Goal: Task Accomplishment & Management: Complete application form

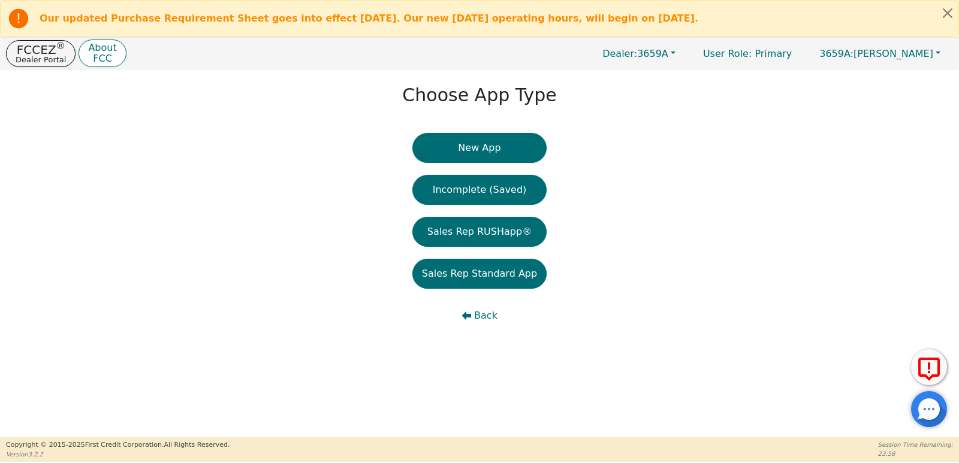
click at [454, 148] on button "New App" at bounding box center [479, 148] width 134 height 30
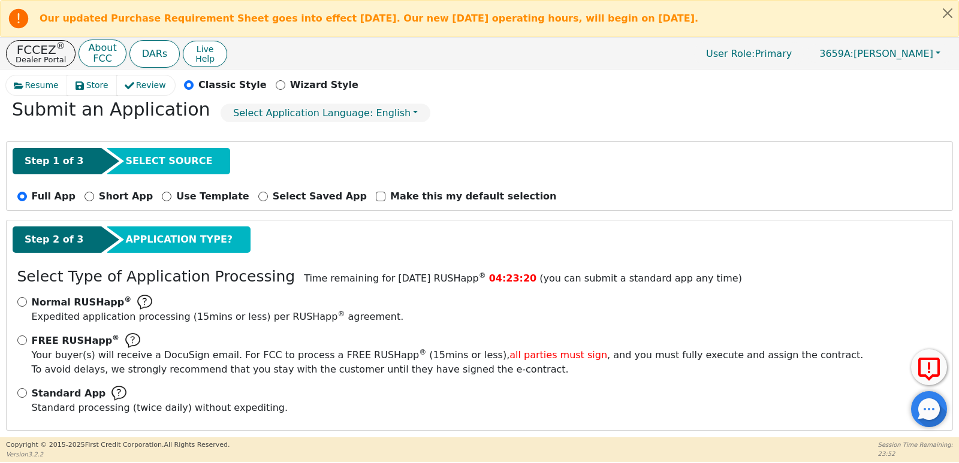
scroll to position [65, 0]
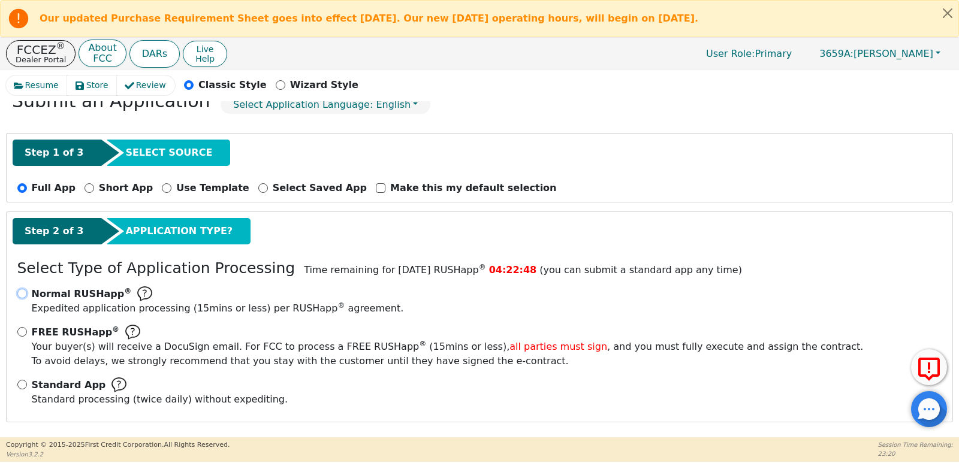
click at [22, 294] on input "Normal RUSHapp ® Expedited application processing ( 15 mins or less) per RUSHap…" at bounding box center [22, 294] width 10 height 10
radio input "true"
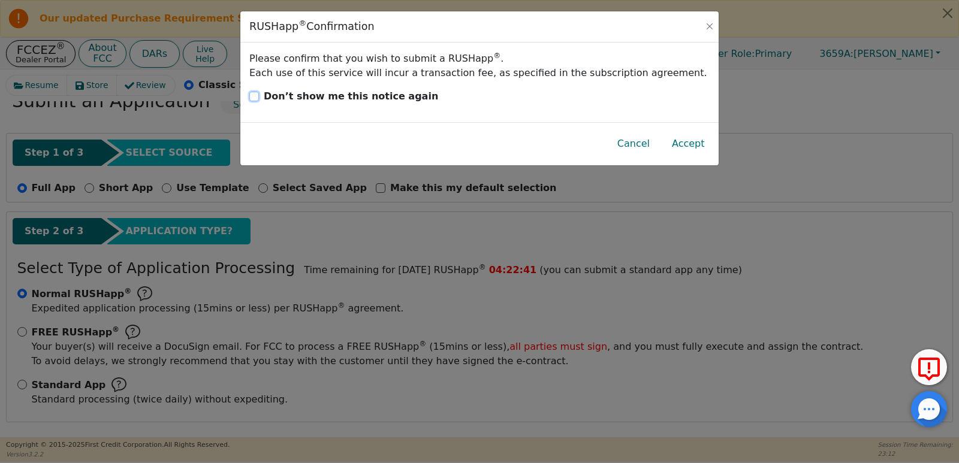
click at [255, 96] on input "Don’t show me this notice again" at bounding box center [254, 97] width 10 height 10
checkbox input "true"
click at [690, 151] on button "Accept" at bounding box center [688, 144] width 52 height 28
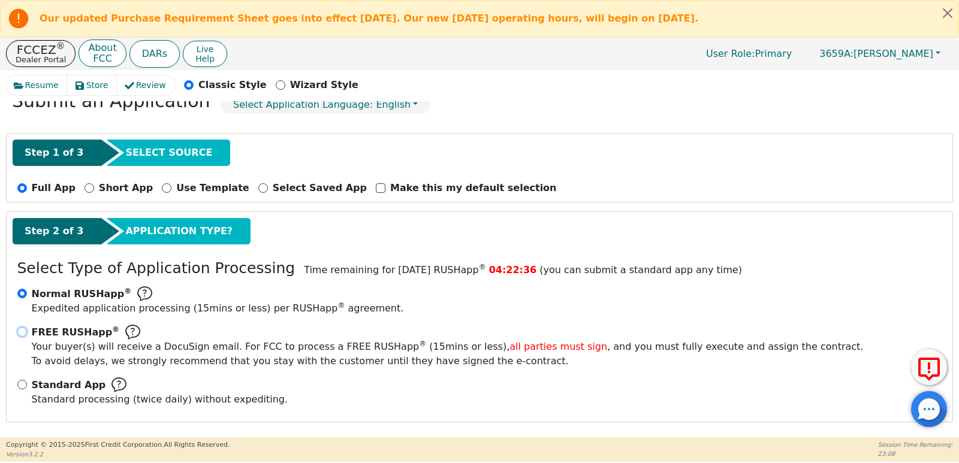
click at [19, 335] on input "FREE RUSHapp ® Your buyer(s) will receive a DocuSign email. For FCC to process …" at bounding box center [22, 332] width 10 height 10
radio input "true"
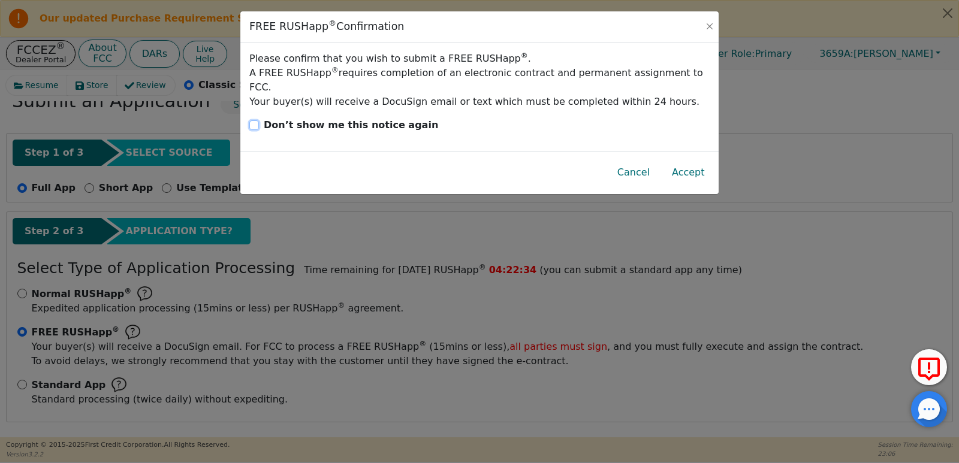
click at [251, 120] on input "Don’t show me this notice again" at bounding box center [254, 125] width 10 height 10
checkbox input "true"
click at [684, 160] on button "Accept" at bounding box center [688, 173] width 52 height 28
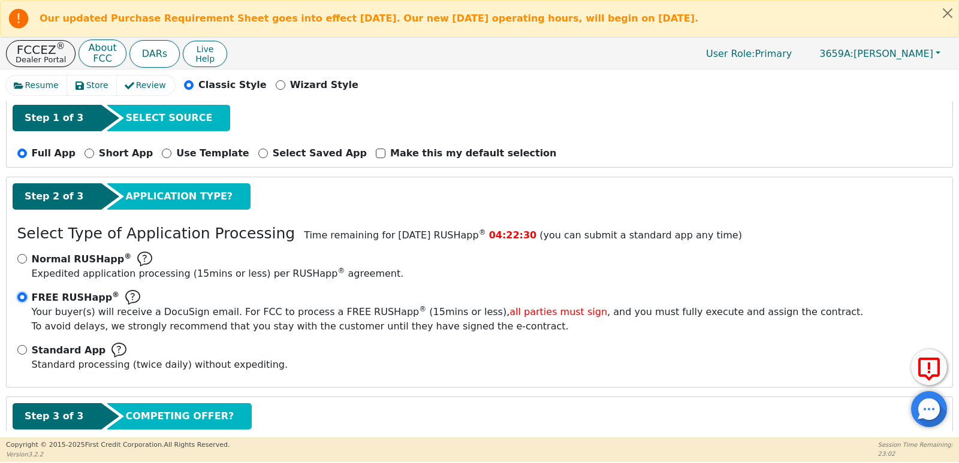
scroll to position [174, 0]
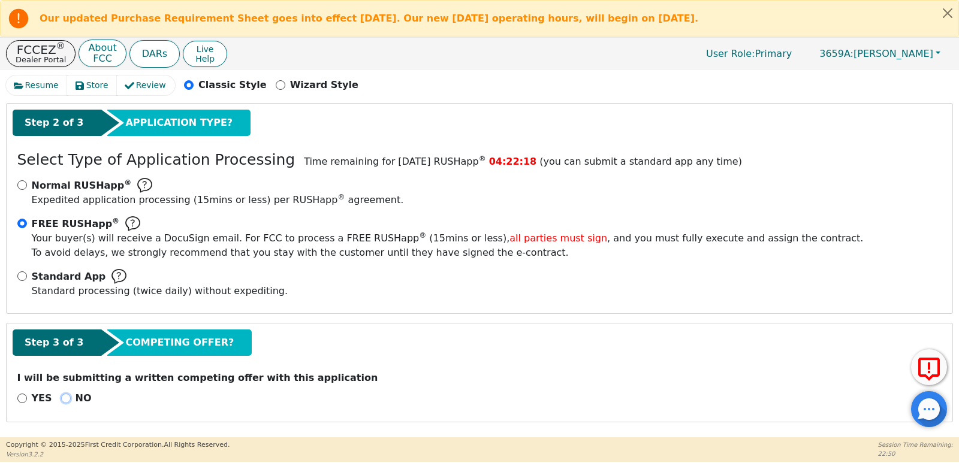
drag, startPoint x: 60, startPoint y: 400, endPoint x: 782, endPoint y: 265, distance: 734.8
click at [61, 400] on input "NO" at bounding box center [66, 399] width 10 height 10
radio input "true"
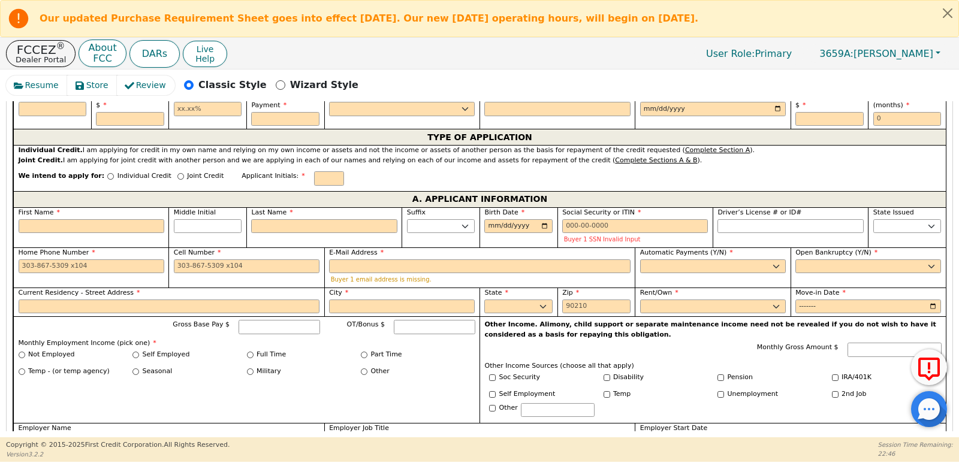
scroll to position [433, 0]
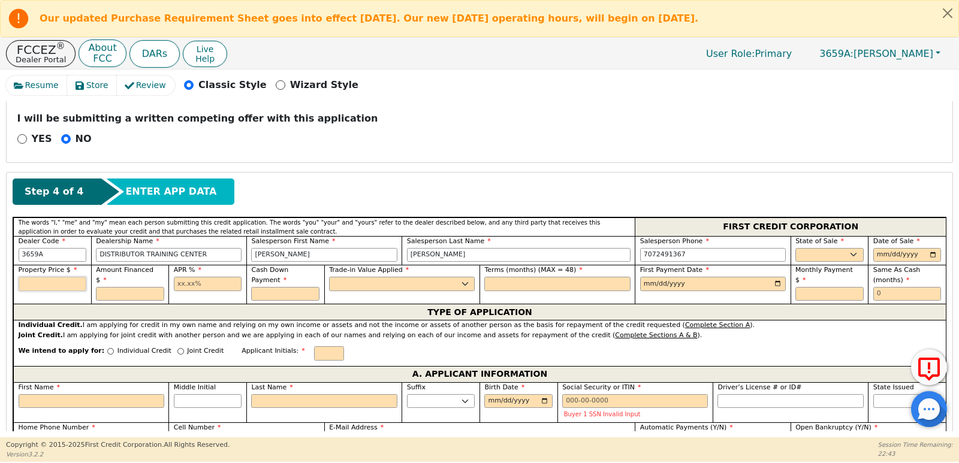
click at [59, 283] on input "text" at bounding box center [53, 284] width 68 height 14
type input "2300.00"
click at [108, 287] on input "text" at bounding box center [130, 294] width 68 height 14
type input "2"
type input "2207.00"
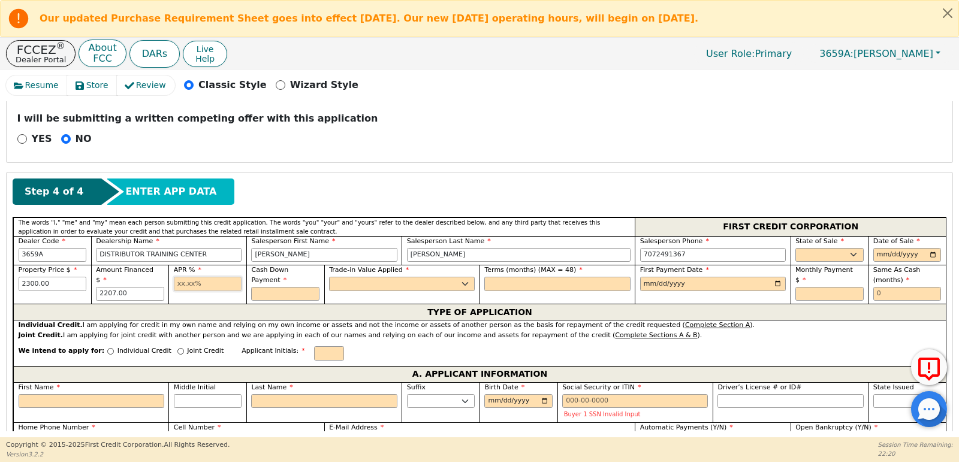
click at [195, 286] on input "text" at bounding box center [208, 284] width 68 height 14
type input "21.99"
click at [282, 277] on div "Cash Down Payment" at bounding box center [285, 283] width 68 height 35
click at [273, 289] on input "text" at bounding box center [285, 294] width 68 height 14
type input "300.00"
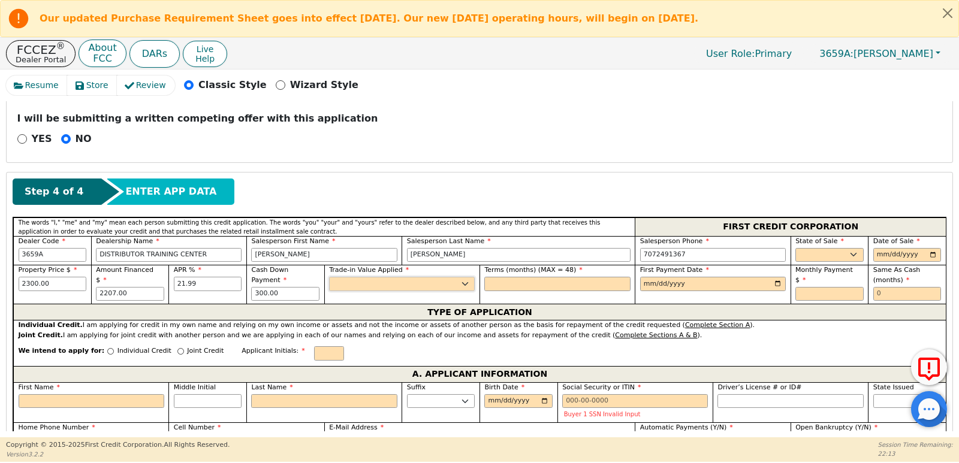
click at [347, 285] on select "Yes No" at bounding box center [402, 284] width 146 height 14
select select "y"
click at [329, 277] on select "Yes No" at bounding box center [402, 284] width 146 height 14
click at [554, 282] on input "text" at bounding box center [557, 284] width 146 height 14
type input "48"
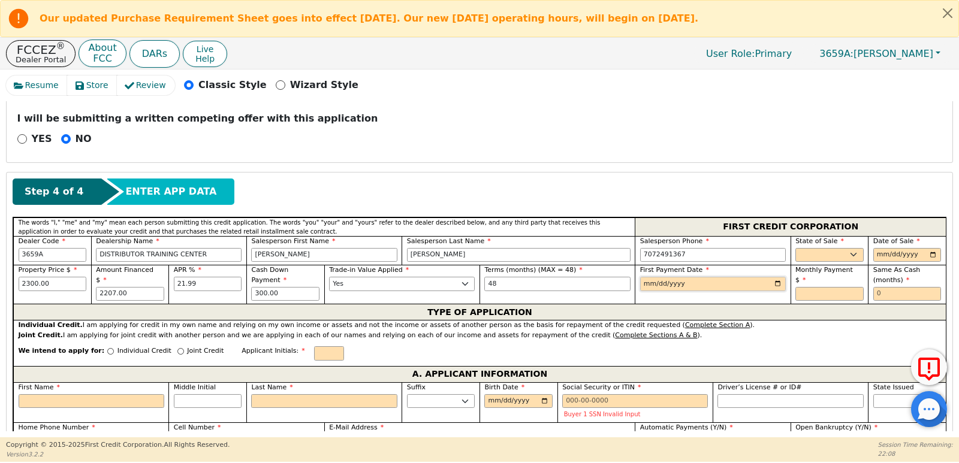
click at [774, 283] on input "date" at bounding box center [713, 284] width 146 height 14
type input "[DATE]"
click at [819, 255] on select "AK AL AR AZ CA CO CT DC DE FL [GEOGRAPHIC_DATA] HI IA ID IL IN KS [GEOGRAPHIC_D…" at bounding box center [829, 255] width 68 height 14
select select "CA"
click at [795, 248] on select "AK AL AR AZ CA CO CT DC DE FL [GEOGRAPHIC_DATA] HI IA ID IL IN KS [GEOGRAPHIC_D…" at bounding box center [829, 255] width 68 height 14
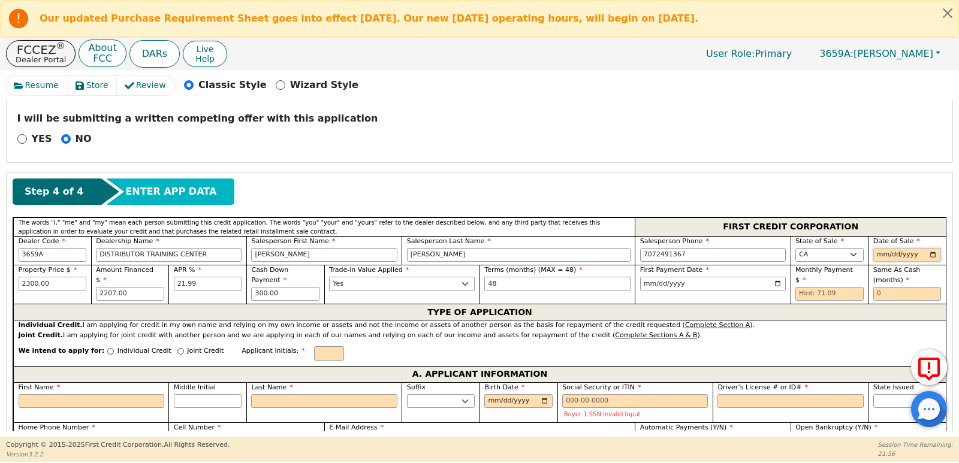
click at [929, 256] on input "date" at bounding box center [907, 255] width 68 height 14
type input "[DATE]"
click at [834, 287] on input "text" at bounding box center [829, 294] width 68 height 14
type input "71.09"
click at [887, 295] on input "text" at bounding box center [907, 294] width 68 height 14
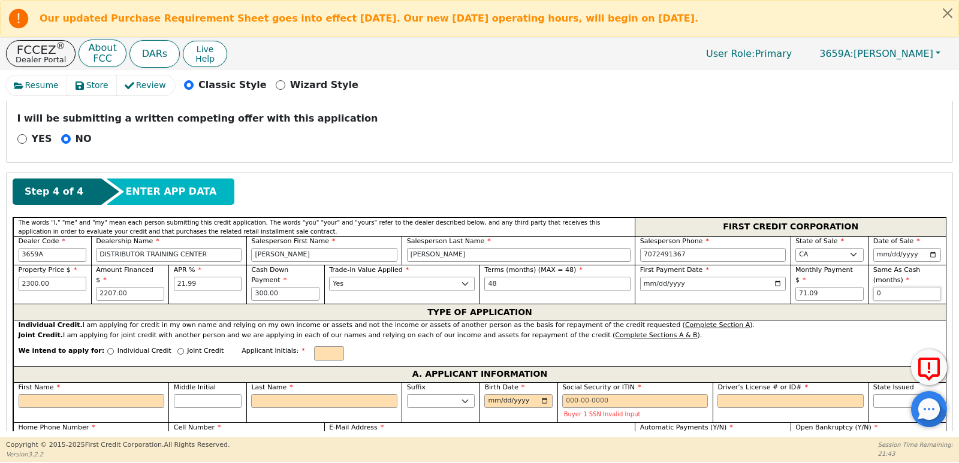
type input "0"
click at [107, 349] on input "Individual Credit" at bounding box center [110, 351] width 7 height 7
radio input "true"
click at [314, 351] on input "text" at bounding box center [329, 353] width 30 height 14
click at [85, 401] on input "First Name" at bounding box center [92, 401] width 146 height 14
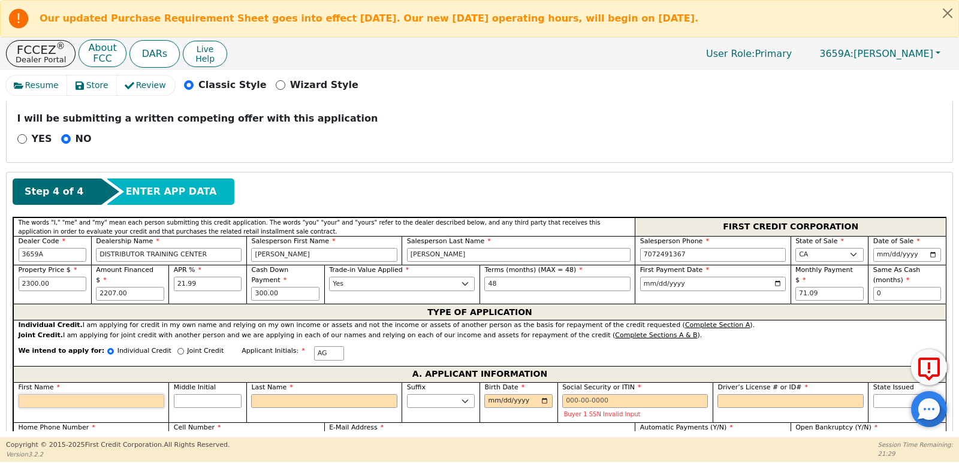
type input "A"
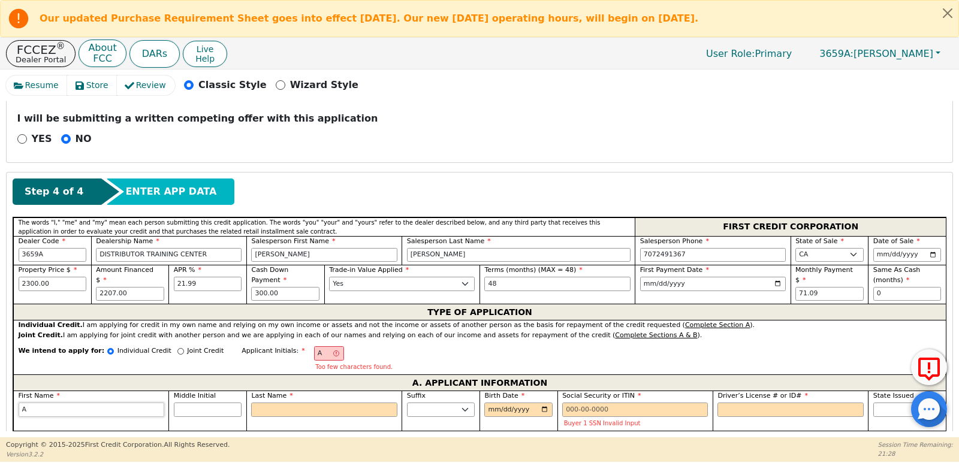
type input "Au"
type input "Aur"
type input "Auro"
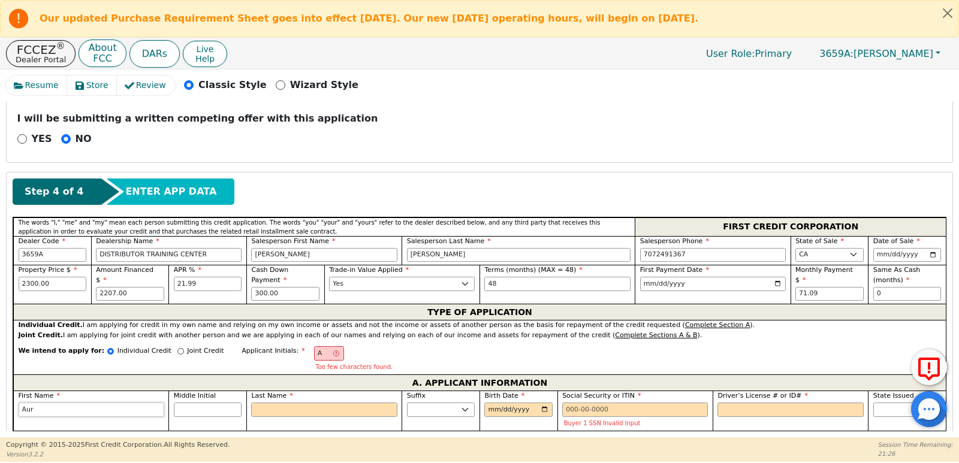
type input "Auro"
type input "Auror"
type input "Aurora"
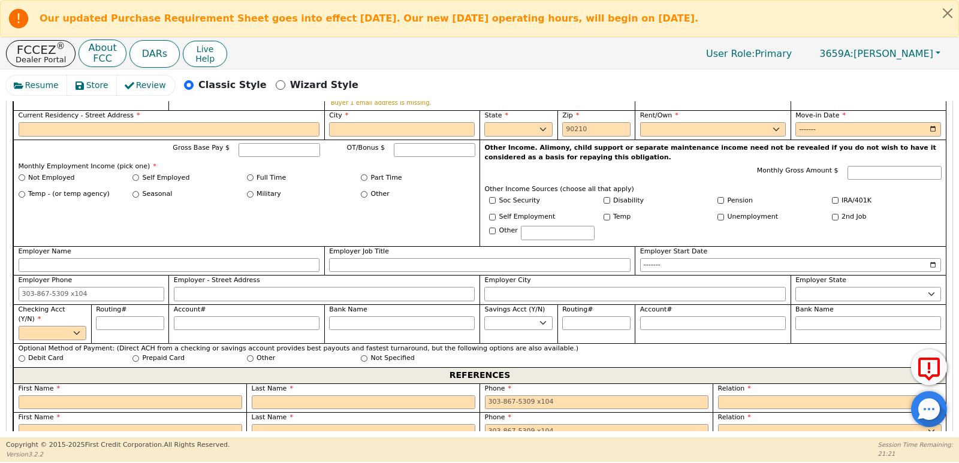
scroll to position [807, 0]
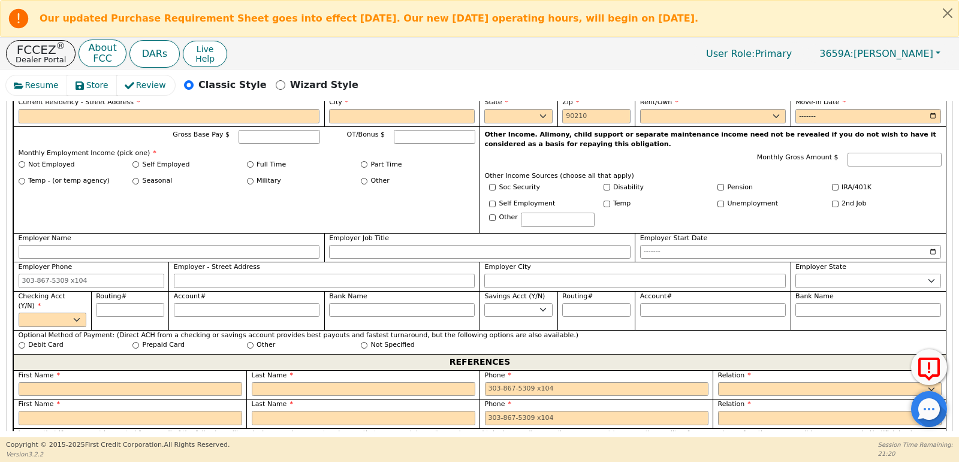
type input "Aurora"
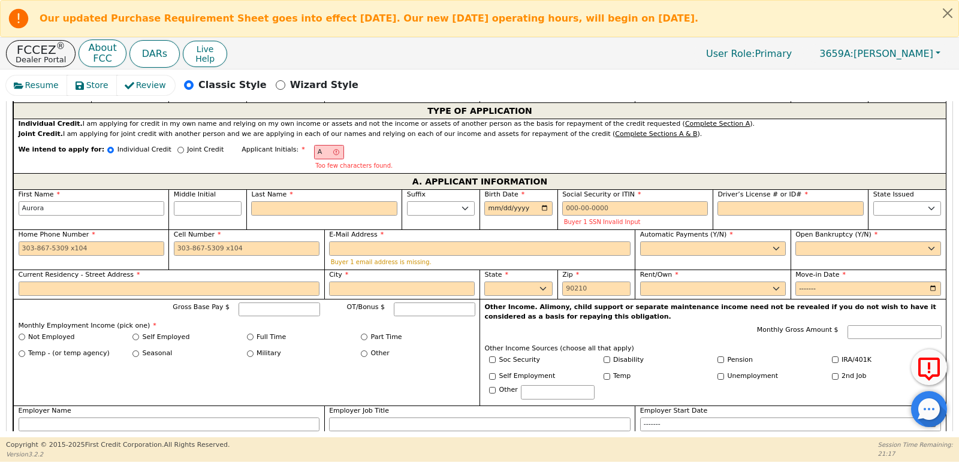
scroll to position [629, 0]
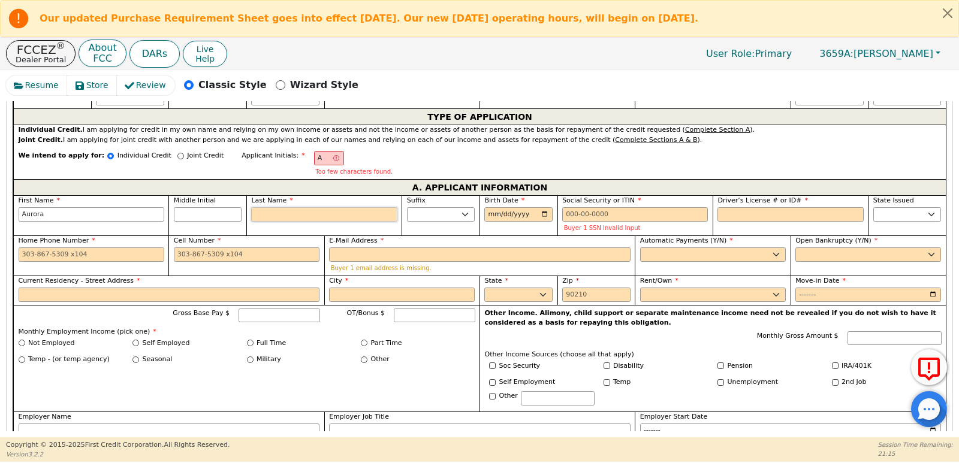
click at [322, 214] on input "Last Name" at bounding box center [324, 214] width 146 height 14
type input "AG"
type input "G"
type input "[PERSON_NAME]"
type input "Ga"
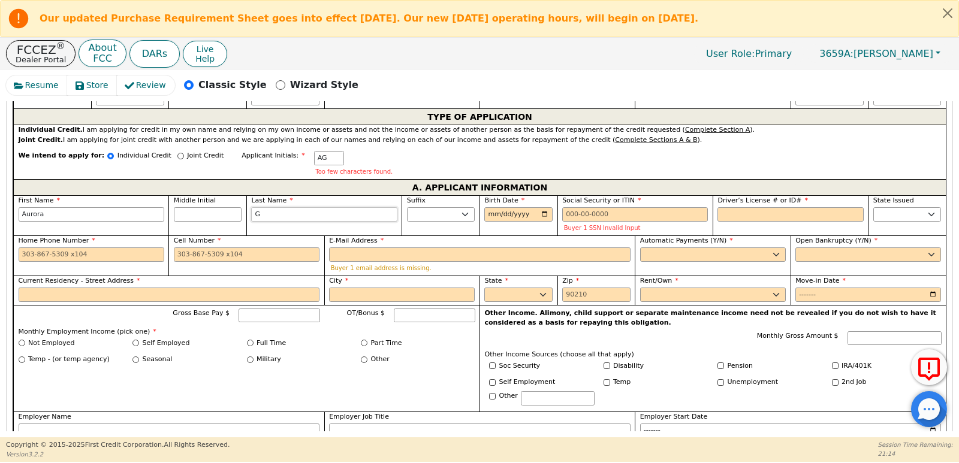
type input "[PERSON_NAME]"
type input "Gar"
type input "[PERSON_NAME]"
type input "Garc"
type input "Aurora Garc"
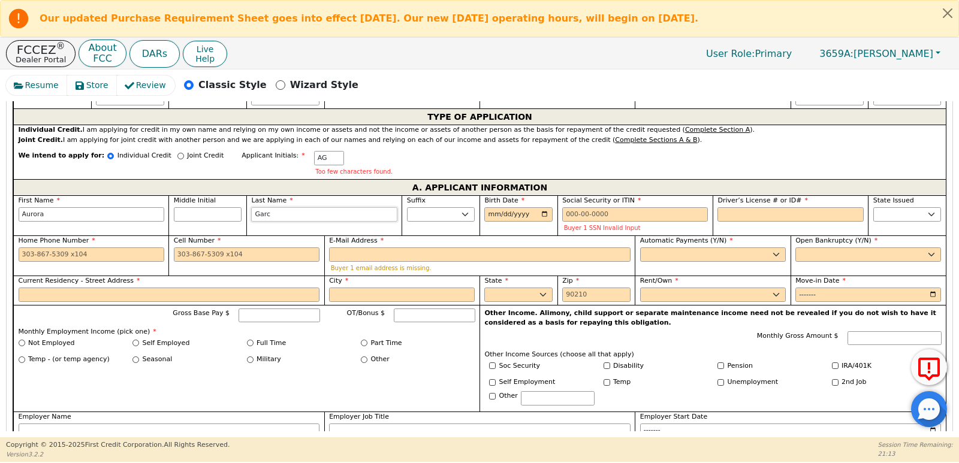
type input "Garci"
type input "[PERSON_NAME]"
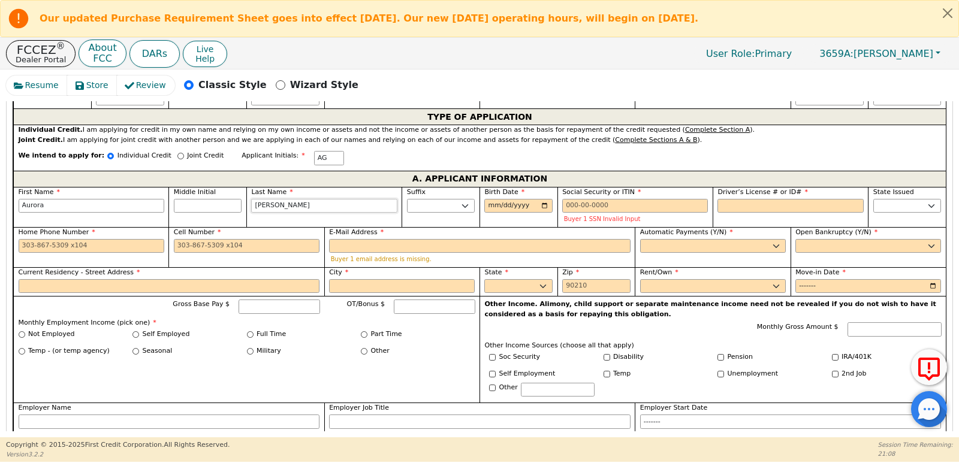
type input "[PERSON_NAME]"
click at [544, 206] on input "Birth Date" at bounding box center [518, 206] width 68 height 14
type input "[DATE]"
click at [596, 206] on input "Social Security or ITIN" at bounding box center [635, 206] width 146 height 14
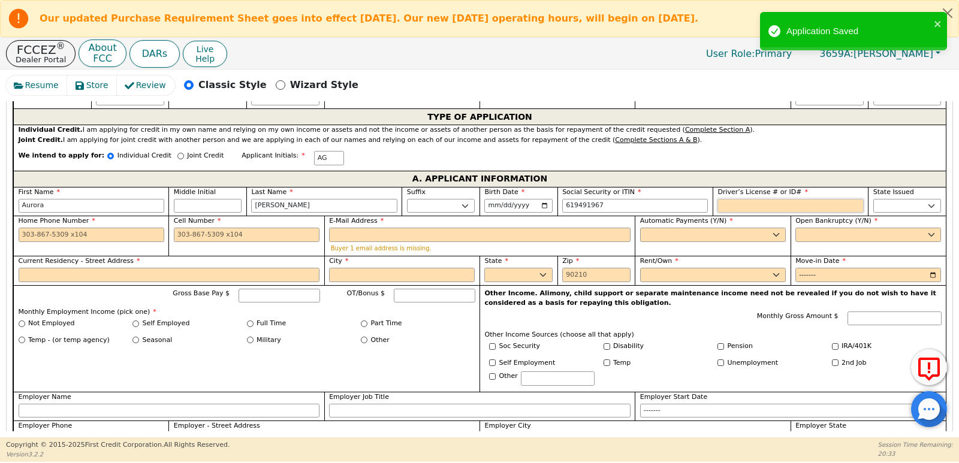
type input "***-**-1967"
click at [729, 210] on input "Driver’s License # or ID#" at bounding box center [790, 206] width 146 height 14
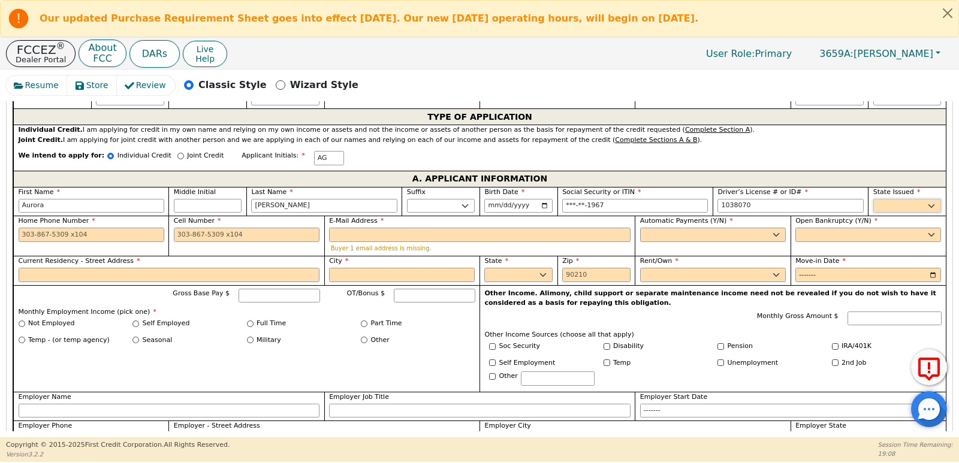
type input "*******"
click at [880, 201] on select "AK AL AR AZ CA CO CT DC DE FL [GEOGRAPHIC_DATA] HI IA ID IL IN KS [GEOGRAPHIC_D…" at bounding box center [907, 206] width 68 height 14
select select "CA"
click at [873, 199] on select "AK AL AR AZ CA CO CT DC DE FL [GEOGRAPHIC_DATA] HI IA ID IL IN KS [GEOGRAPHIC_D…" at bounding box center [907, 206] width 68 height 14
drag, startPoint x: 190, startPoint y: 237, endPoint x: 141, endPoint y: 260, distance: 54.4
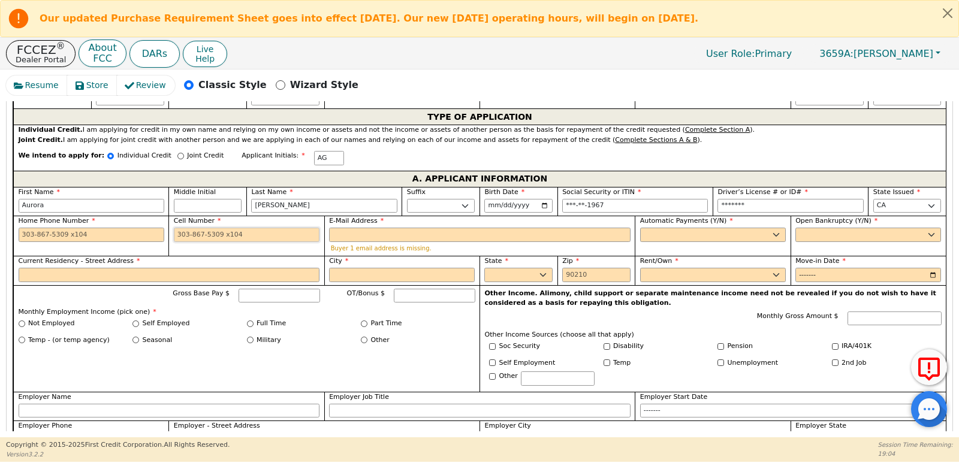
click at [190, 237] on input "Cell Number" at bounding box center [247, 235] width 146 height 14
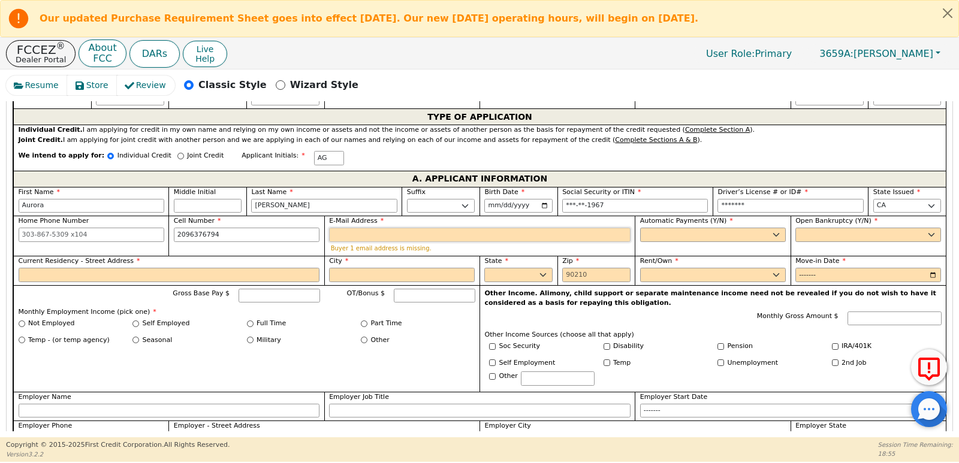
type input "[PHONE_NUMBER]"
drag, startPoint x: 396, startPoint y: 237, endPoint x: 375, endPoint y: 248, distance: 23.3
click at [396, 238] on input "E-Mail Address" at bounding box center [479, 235] width 301 height 14
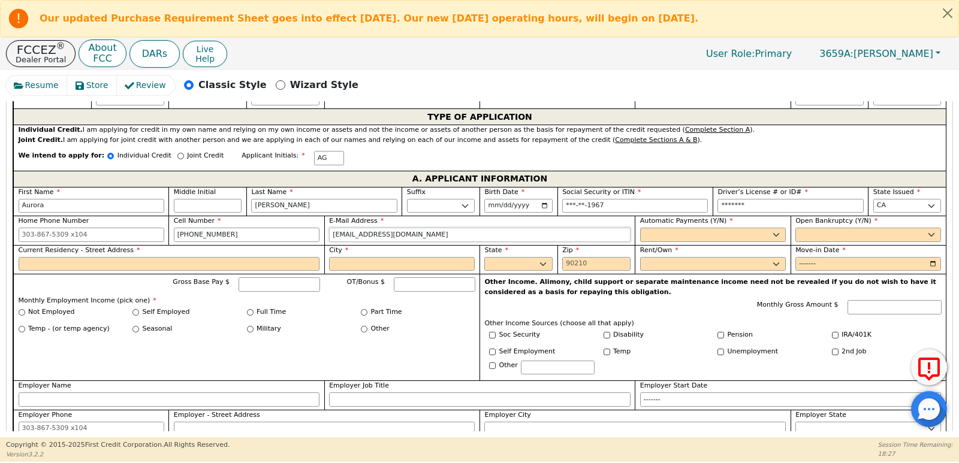
type input "[EMAIL_ADDRESS][DOMAIN_NAME]"
click at [655, 236] on select "Yes No" at bounding box center [713, 235] width 146 height 14
select select "y"
click at [640, 228] on select "Yes No" at bounding box center [713, 235] width 146 height 14
type input "[PERSON_NAME]"
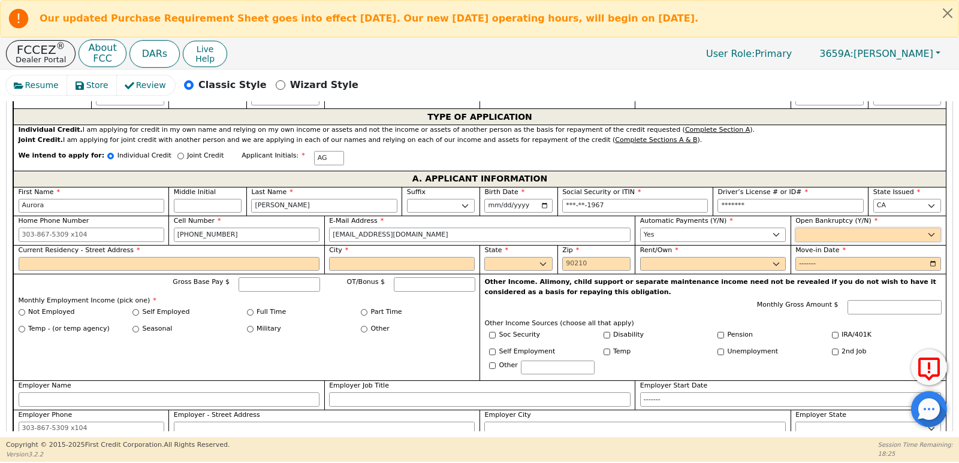
click at [818, 234] on select "Yes No" at bounding box center [868, 235] width 146 height 14
select select "n"
click at [795, 228] on select "Yes No" at bounding box center [868, 235] width 146 height 14
click at [57, 267] on input "Current Residency - Street Address" at bounding box center [169, 264] width 301 height 14
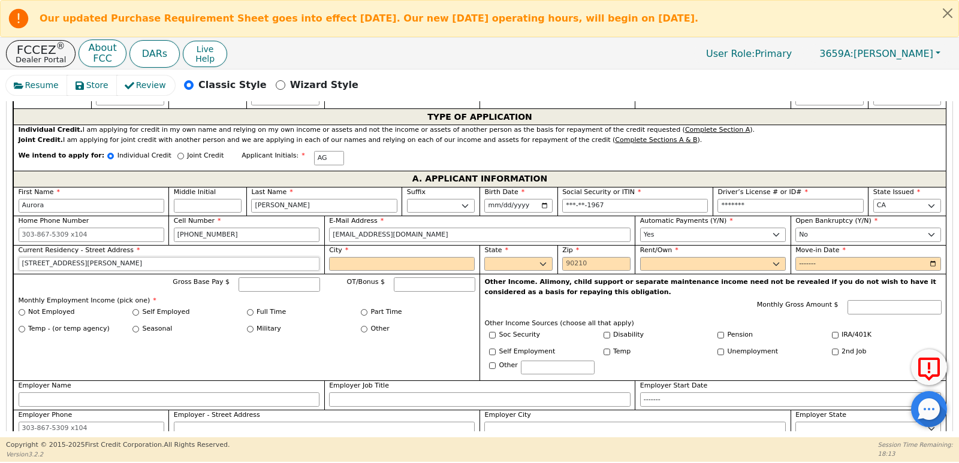
type input "[STREET_ADDRESS][PERSON_NAME]"
click at [402, 267] on input "City" at bounding box center [402, 264] width 146 height 14
type input "Stocton"
click at [492, 256] on div "State [US_STATE] AL AR AZ CA CO CT [GEOGRAPHIC_DATA] DE FL [GEOGRAPHIC_DATA] HI…" at bounding box center [518, 259] width 68 height 26
click at [493, 266] on select "AK AL AR AZ CA CO CT DC DE FL [GEOGRAPHIC_DATA] HI IA ID IL IN KS [GEOGRAPHIC_D…" at bounding box center [518, 264] width 68 height 14
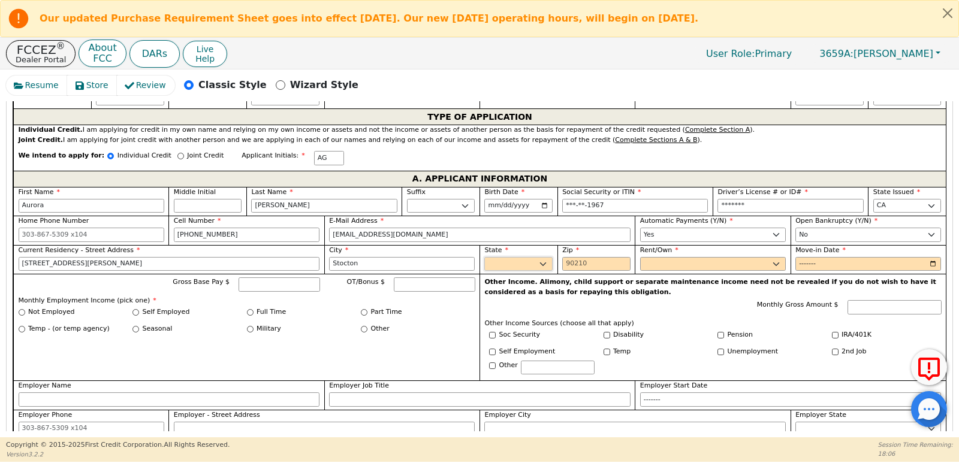
select select "CA"
click at [484, 257] on select "AK AL AR AZ CA CO CT DC DE FL [GEOGRAPHIC_DATA] HI IA ID IL IN KS [GEOGRAPHIC_D…" at bounding box center [518, 264] width 68 height 14
click at [588, 265] on input "Zip" at bounding box center [596, 264] width 68 height 14
type input "95207"
click at [680, 263] on select "Rent Own" at bounding box center [713, 264] width 146 height 14
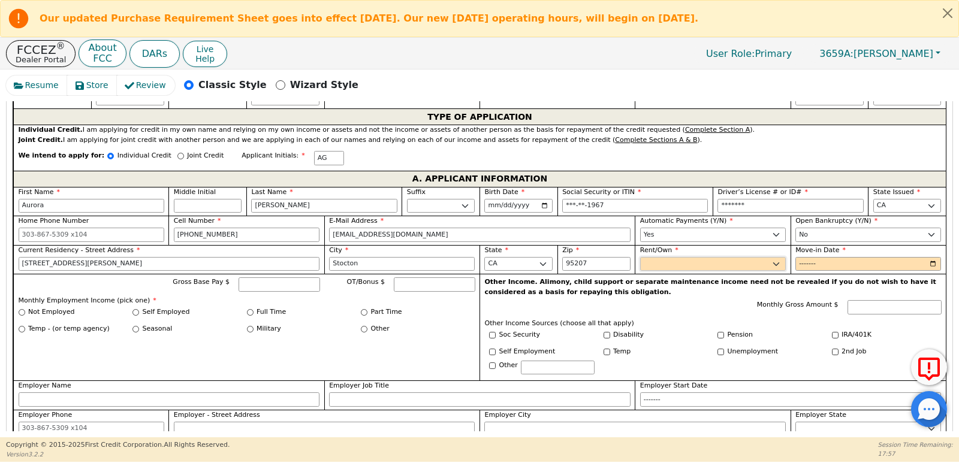
select select "Rent"
click at [640, 257] on select "Rent Own" at bounding box center [713, 264] width 146 height 14
click at [931, 264] on input "Move-in Date" at bounding box center [868, 264] width 146 height 14
type input "2018-01"
click at [248, 313] on input "Full Time" at bounding box center [250, 312] width 7 height 7
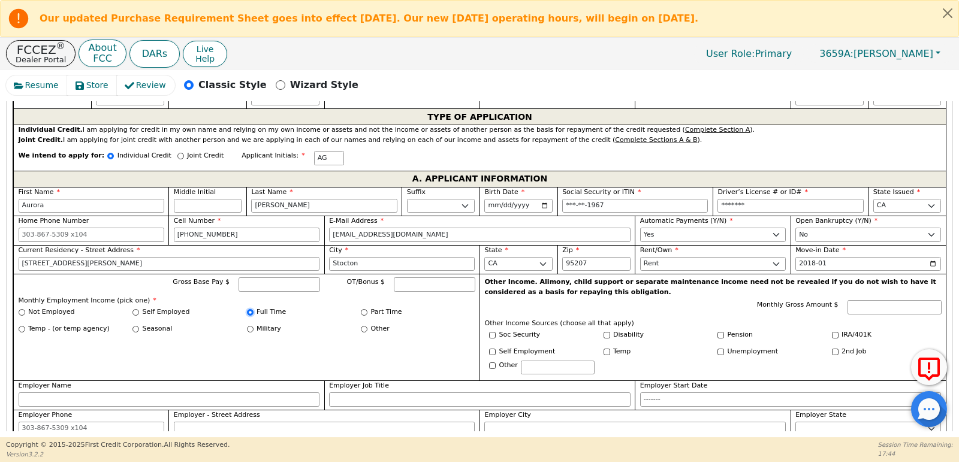
radio input "true"
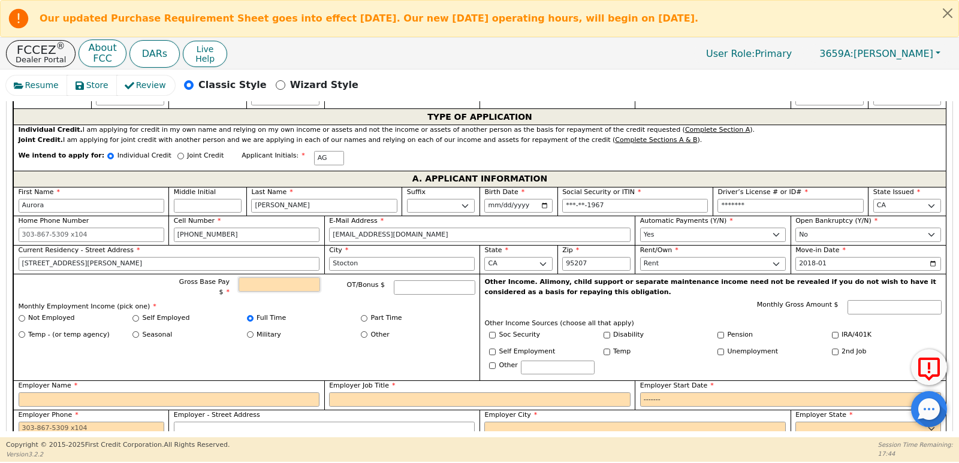
click at [277, 286] on input "Gross Base Pay $" at bounding box center [279, 284] width 81 height 14
type input "3600.00"
click at [312, 334] on div "Military" at bounding box center [304, 335] width 114 height 11
click at [221, 397] on input "Employer Name" at bounding box center [169, 400] width 301 height 14
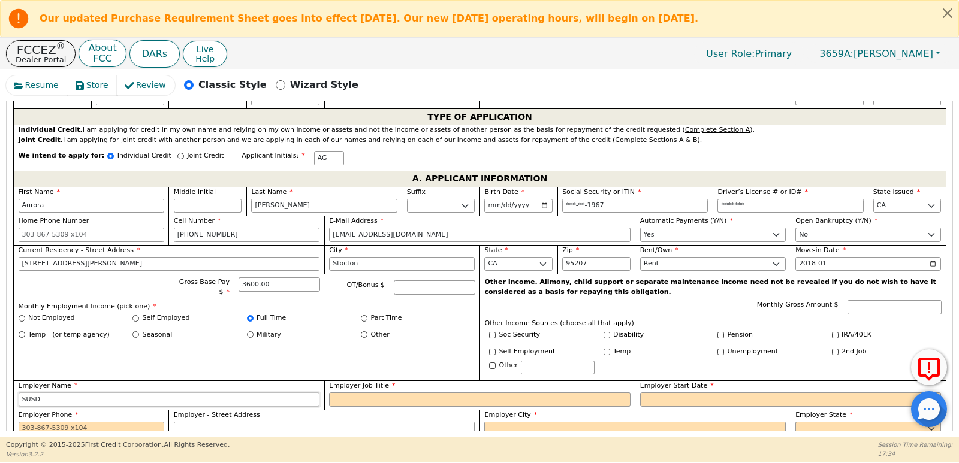
type input "SUSD"
click at [379, 403] on input "Employer Job Title" at bounding box center [479, 400] width 301 height 14
type input "RSP assistant"
drag, startPoint x: 953, startPoint y: 261, endPoint x: 957, endPoint y: 313, distance: 51.7
click at [957, 313] on div "Resume Store Review Classic Style Wizard Style Back Submit an Application Selec…" at bounding box center [479, 254] width 959 height 368
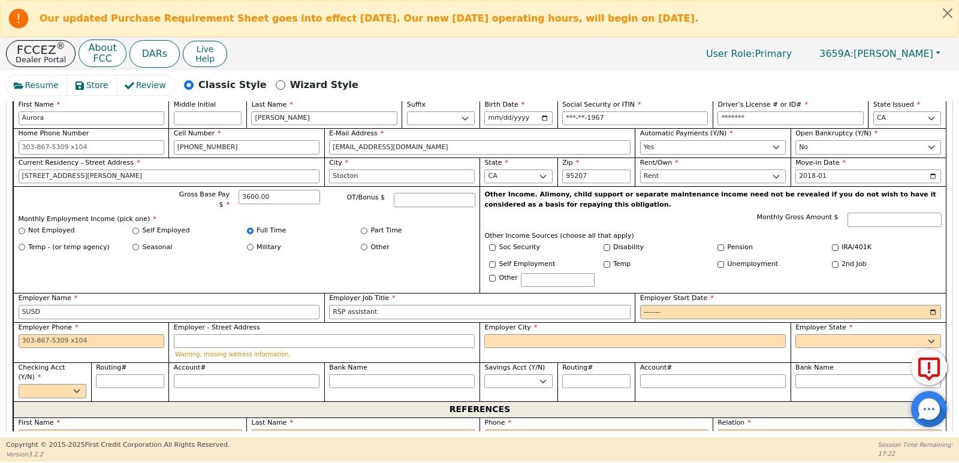
scroll to position [817, 0]
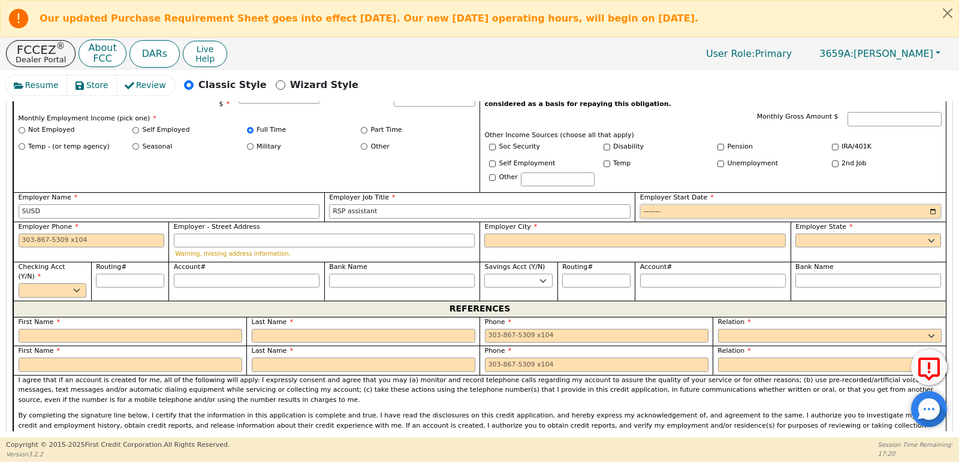
click at [931, 213] on input "Employer Start Date" at bounding box center [790, 211] width 301 height 14
type input "2022-01"
click at [100, 237] on input "Employer Phone" at bounding box center [92, 241] width 146 height 14
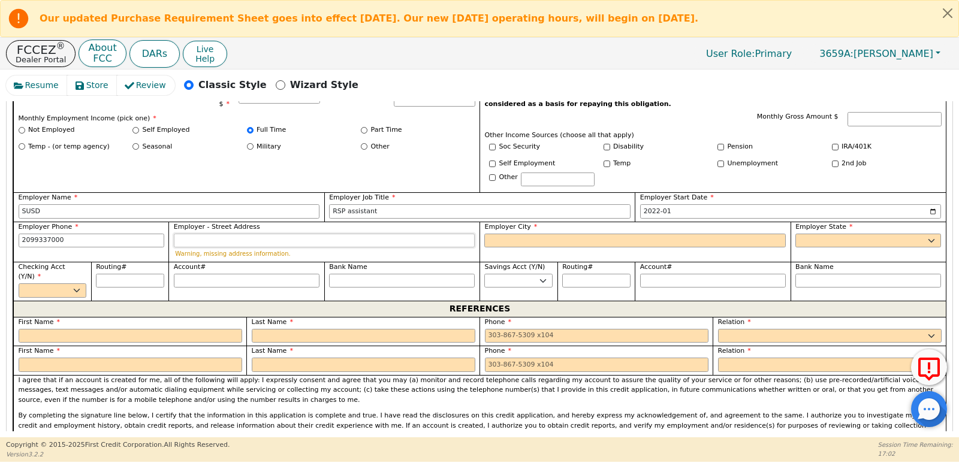
type input "[PHONE_NUMBER]"
click at [263, 233] on div "Employer - Street Address Warning, missing address information." at bounding box center [324, 240] width 301 height 37
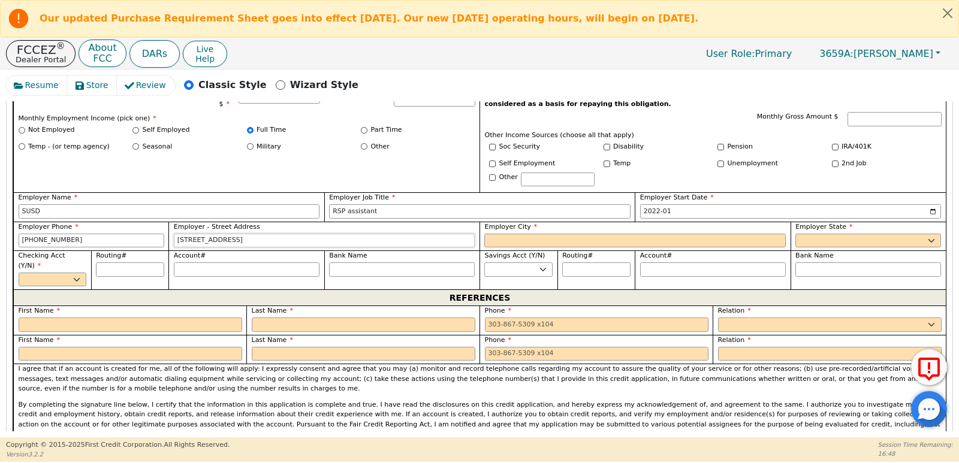
type input "[STREET_ADDRESS]"
click at [501, 246] on input "Employer City" at bounding box center [634, 241] width 301 height 14
type input "Stockton"
click at [826, 237] on select "AK AL AR AZ CA CO CT DC DE FL [GEOGRAPHIC_DATA] HI IA ID [GEOGRAPHIC_DATA] IN K…" at bounding box center [868, 241] width 146 height 14
select select "CA"
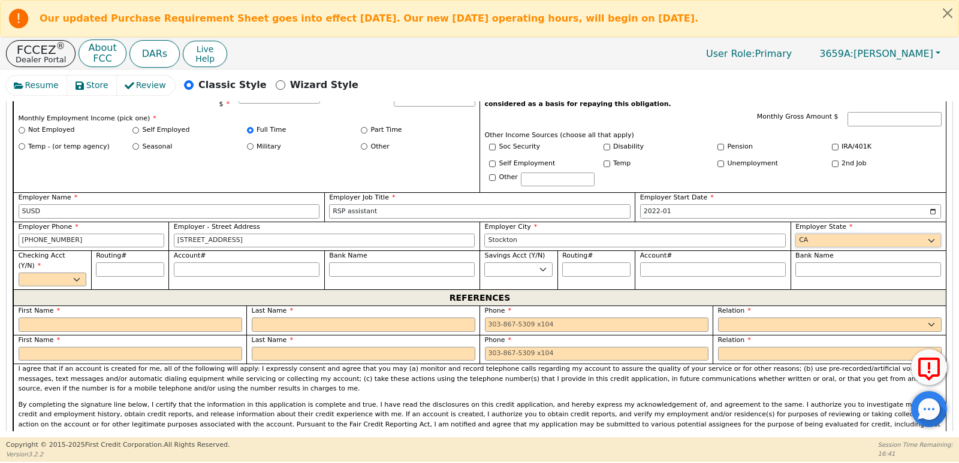
click at [795, 234] on select "AK AL AR AZ CA CO CT DC DE FL [GEOGRAPHIC_DATA] HI IA ID [GEOGRAPHIC_DATA] IN K…" at bounding box center [868, 241] width 146 height 14
click at [45, 273] on select "Yes No" at bounding box center [53, 280] width 68 height 14
select select "y"
click at [19, 273] on select "Yes No" at bounding box center [53, 280] width 68 height 14
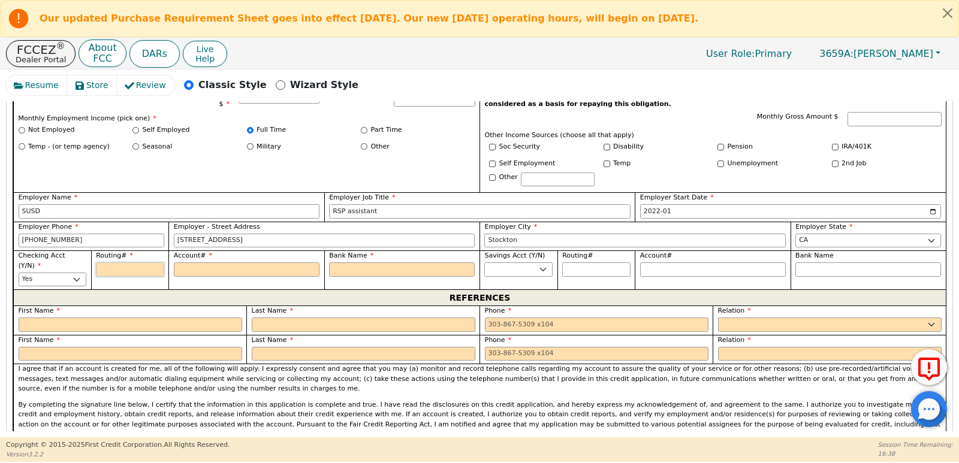
click at [152, 266] on input "Routing#" at bounding box center [130, 270] width 68 height 14
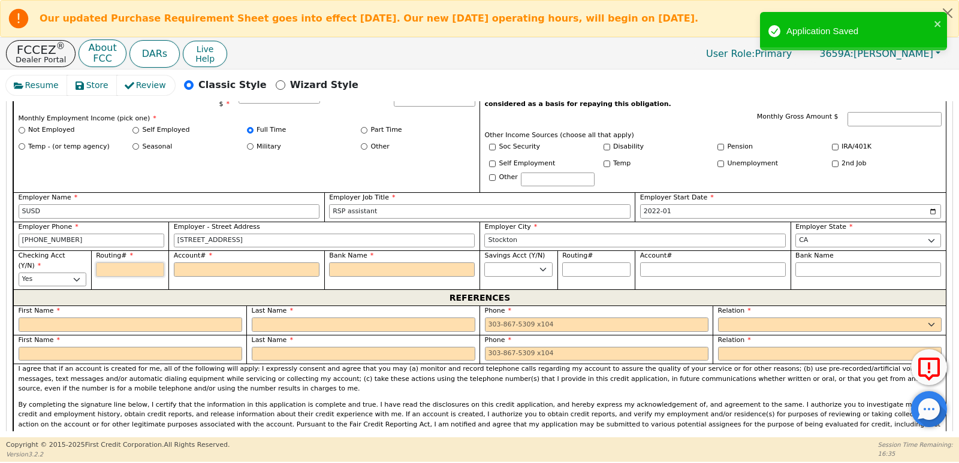
type input "3"
type input "*"
type input "32"
type input "**"
type input "322"
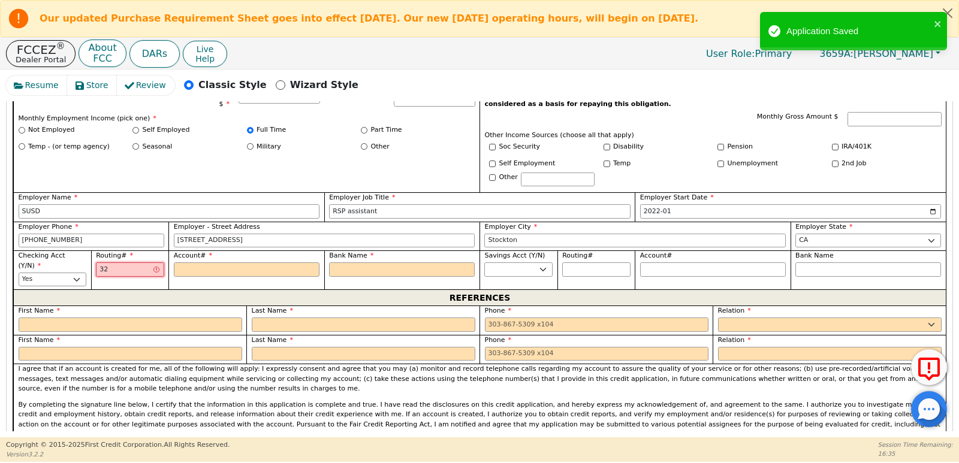
type input "***"
type input "3222"
type input "****"
type input "32227"
type input "*****"
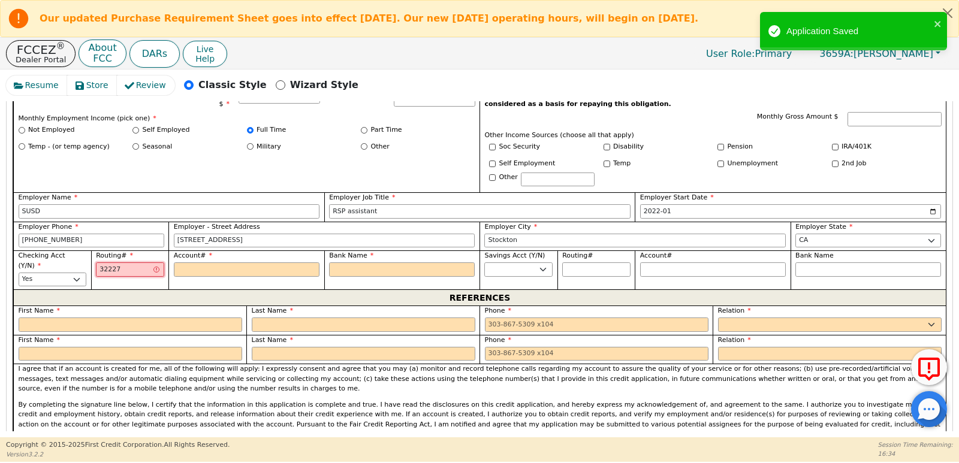
type input "322271"
type input "******"
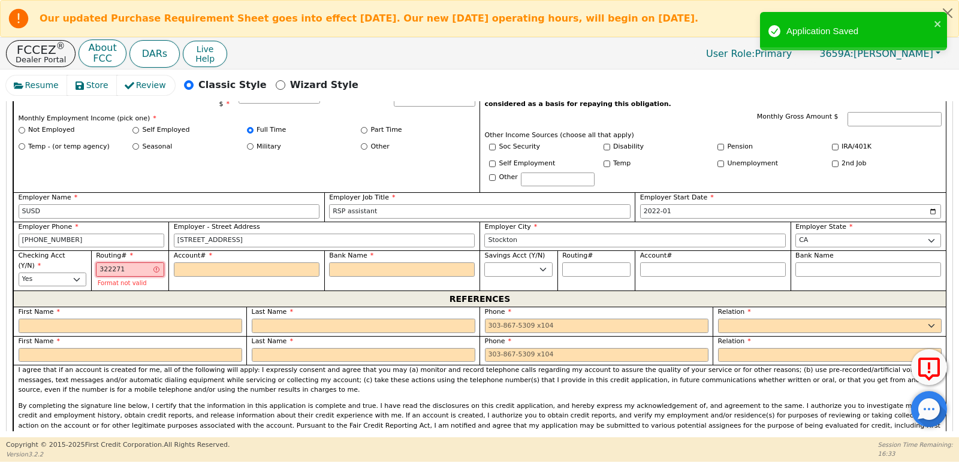
type input "3222716"
type input "*******"
type input "32227162"
type input "********"
type input "322271627"
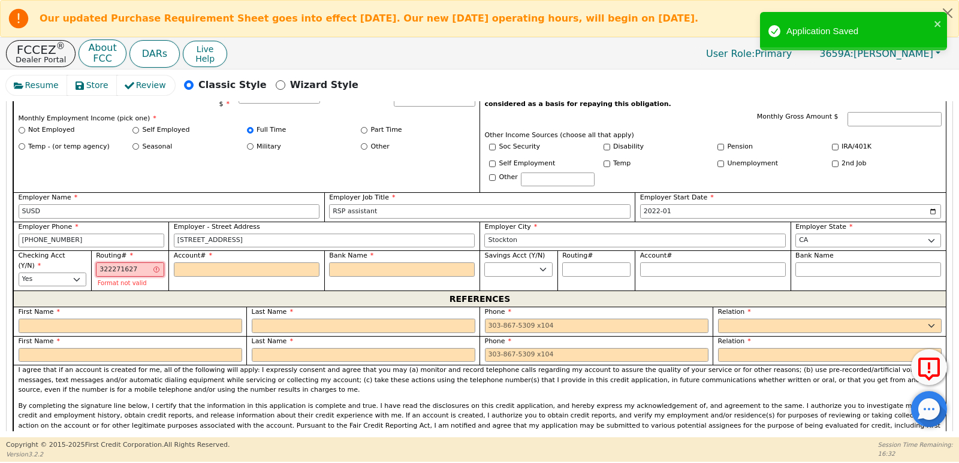
type input "*********"
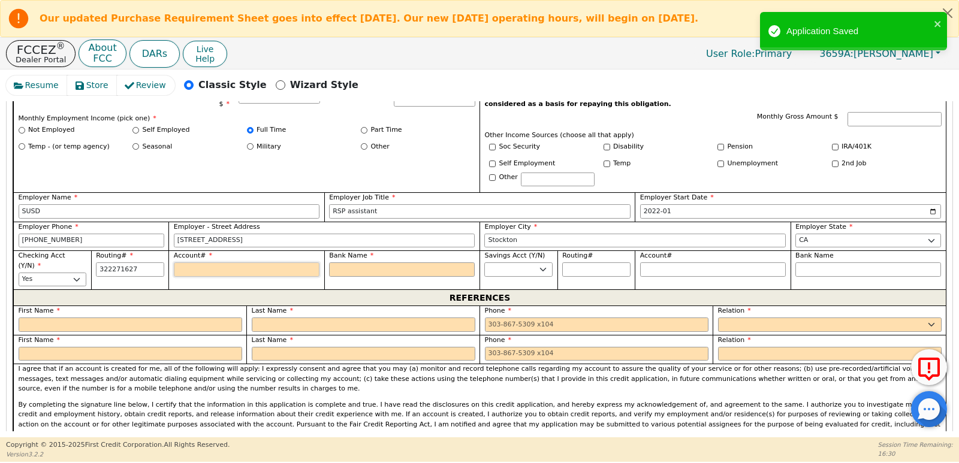
type input "*********"
click at [188, 272] on input "Account#" at bounding box center [247, 270] width 146 height 14
type input "5"
type input "*"
type input "55"
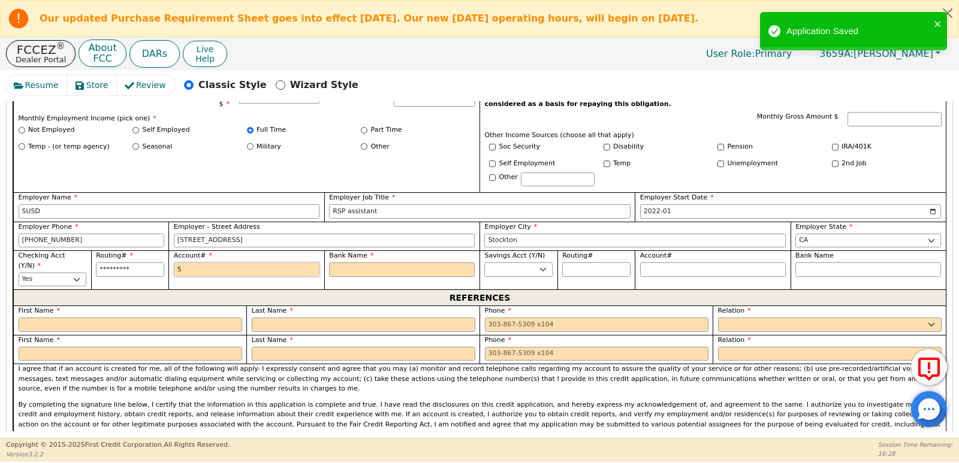
type input "**"
type input "556"
type input "***"
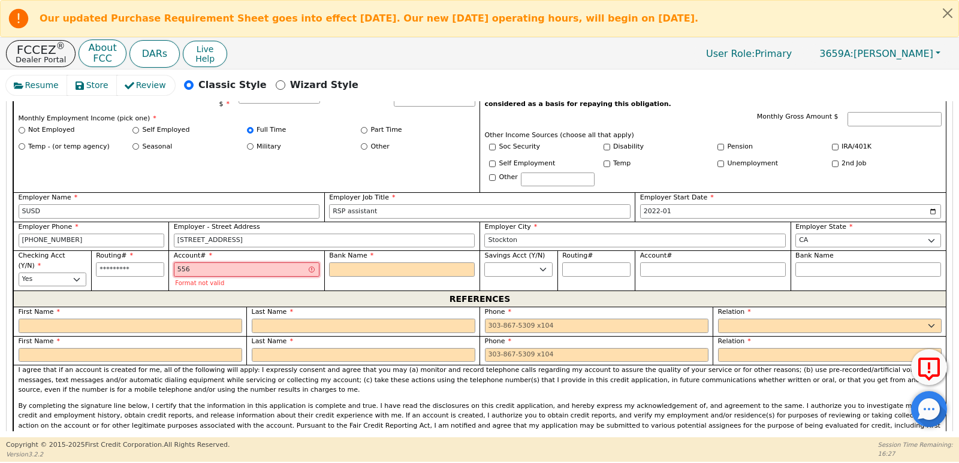
type input "5565"
type input "****"
type input "55653"
type input "*****"
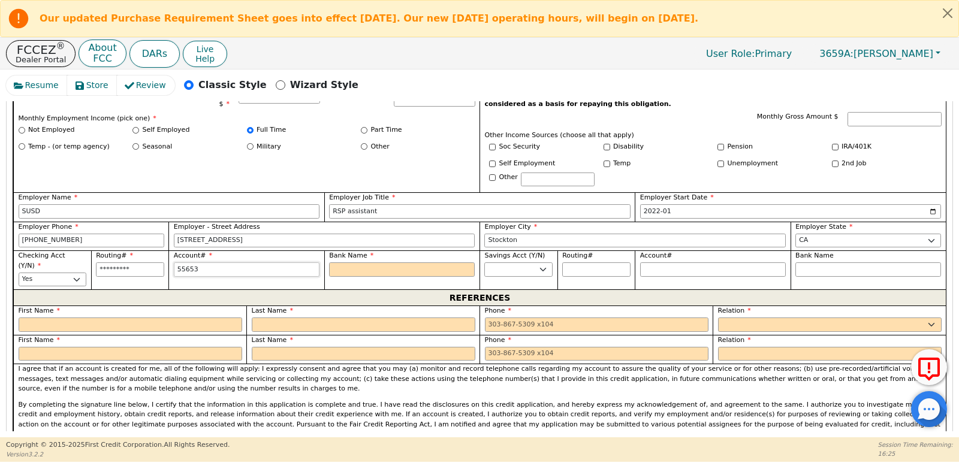
type input "556531"
type input "******"
type input "5565318"
type input "*******"
type input "55653180"
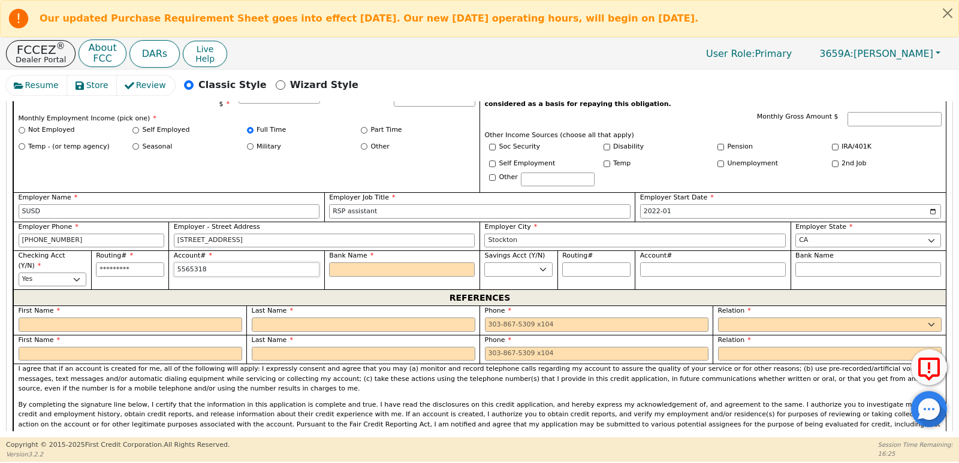
type input "********"
type input "556531801"
type input "*********"
click at [340, 267] on input "Bank Name" at bounding box center [402, 270] width 146 height 14
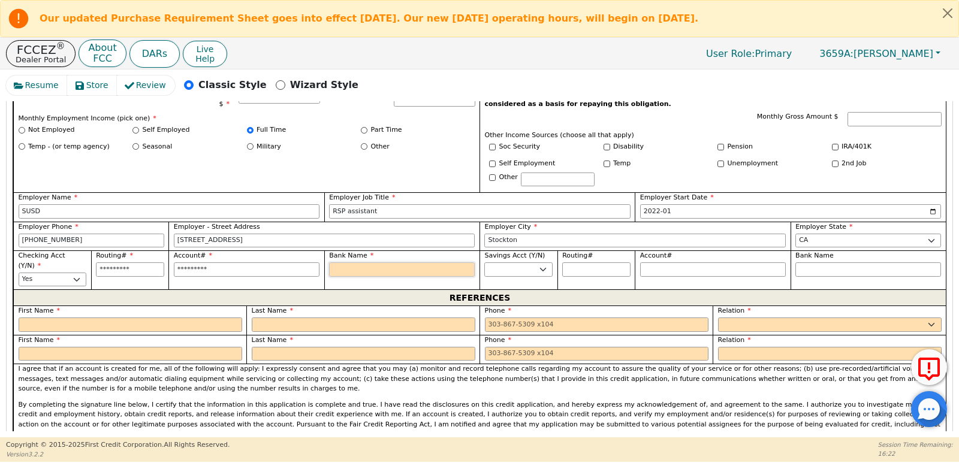
type input "C"
type input "Ch"
type input "Cha"
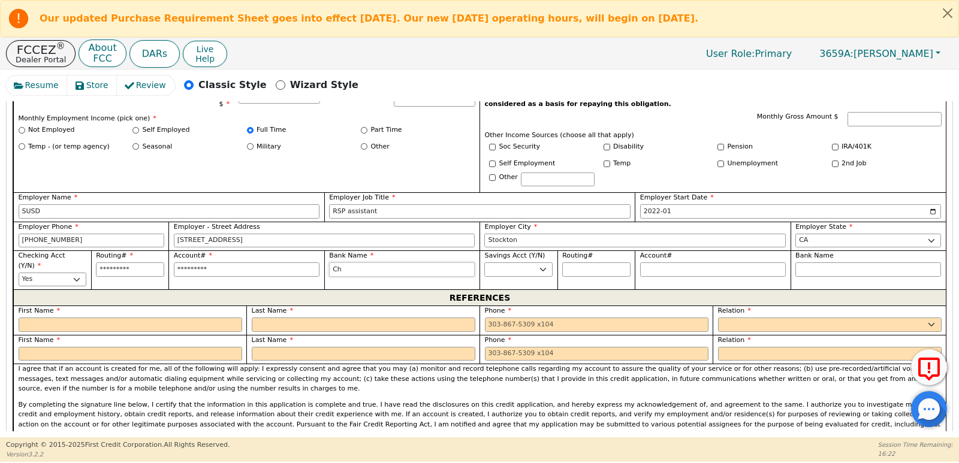
type input "Cha"
type input "[PERSON_NAME]"
type input "Chase"
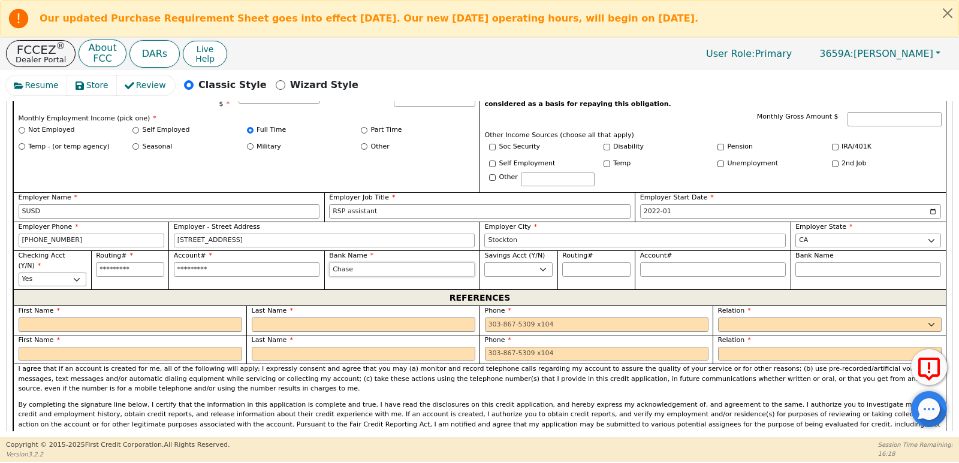
type input "Chase"
click at [125, 318] on input "text" at bounding box center [131, 325] width 224 height 14
type input "[PERSON_NAME]"
click at [275, 318] on input "text" at bounding box center [364, 325] width 224 height 14
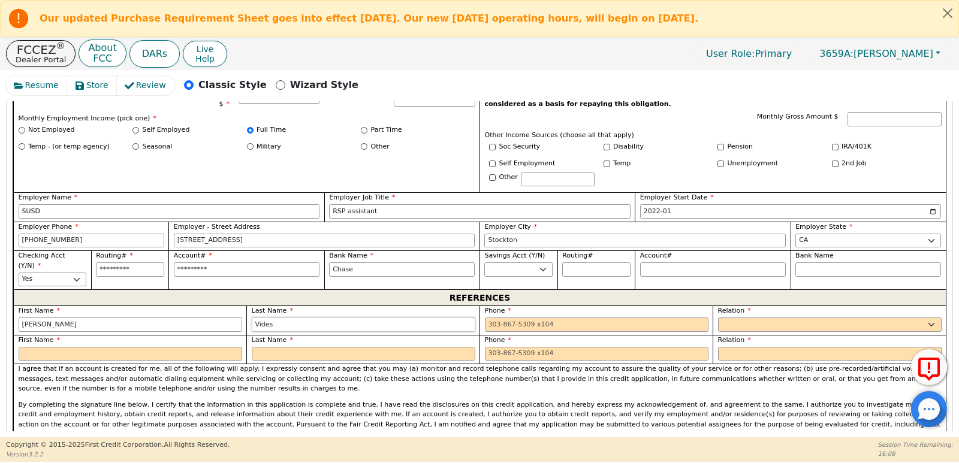
type input "Vides"
drag, startPoint x: 578, startPoint y: 309, endPoint x: 578, endPoint y: 315, distance: 6.6
click at [578, 318] on input "tel" at bounding box center [597, 325] width 224 height 14
type input "[PHONE_NUMBER]"
click at [746, 322] on div "Relation FATHER MOTHER SISTER BROTHER DAUGHTER SON CO-WORKER NEIGHBOR FRIEND CO…" at bounding box center [829, 320] width 233 height 29
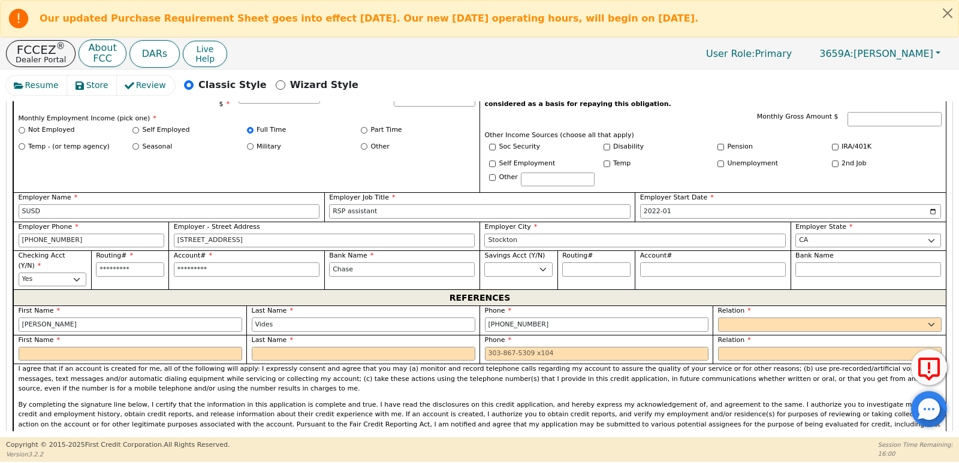
click at [741, 307] on span "Relation" at bounding box center [734, 311] width 33 height 8
click at [744, 318] on select "FATHER MOTHER SISTER BROTHER DAUGHTER SON CO-WORKER NEIGHBOR FRIEND COUSIN G-MO…" at bounding box center [830, 325] width 224 height 14
select select "FRIEND"
click at [718, 318] on select "FATHER MOTHER SISTER BROTHER DAUGHTER SON CO-WORKER NEIGHBOR FRIEND COUSIN G-MO…" at bounding box center [830, 325] width 224 height 14
click at [97, 350] on input "text" at bounding box center [131, 354] width 224 height 14
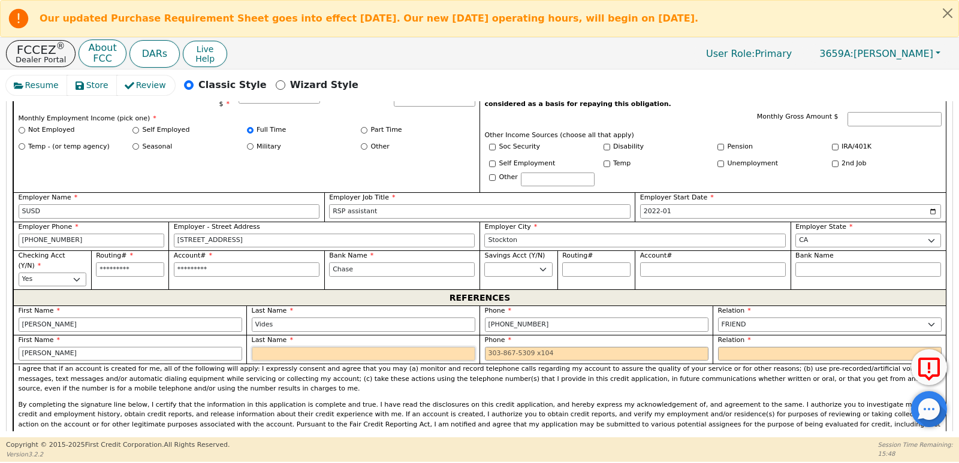
type input "[PERSON_NAME]"
click at [304, 347] on input "text" at bounding box center [364, 354] width 224 height 14
type input "Speed"
click at [540, 347] on input "tel" at bounding box center [597, 354] width 224 height 14
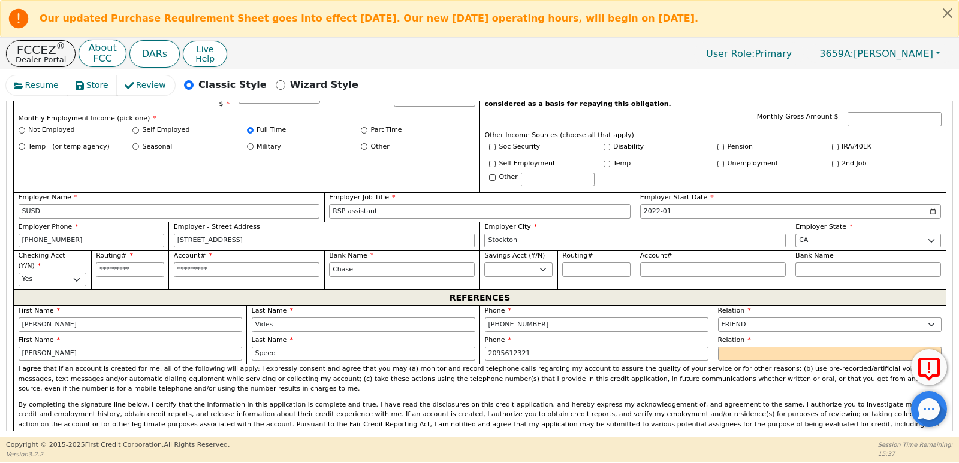
click at [733, 337] on div "Relation FATHER MOTHER SISTER BROTHER DAUGHTER SON CO-WORKER NEIGHBOR FRIEND CO…" at bounding box center [830, 349] width 224 height 26
type input "[PHONE_NUMBER]"
click at [734, 347] on select "FATHER MOTHER SISTER BROTHER DAUGHTER SON CO-WORKER NEIGHBOR FRIEND COUSIN G-MO…" at bounding box center [830, 354] width 224 height 14
select select "FRIEND"
click at [718, 347] on select "FATHER MOTHER SISTER BROTHER DAUGHTER SON CO-WORKER NEIGHBOR FRIEND COUSIN G-MO…" at bounding box center [830, 354] width 224 height 14
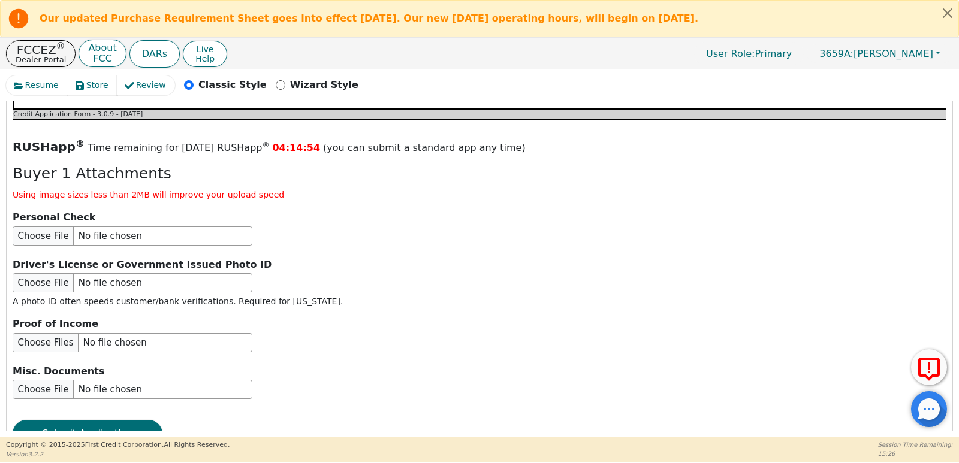
scroll to position [1396, 0]
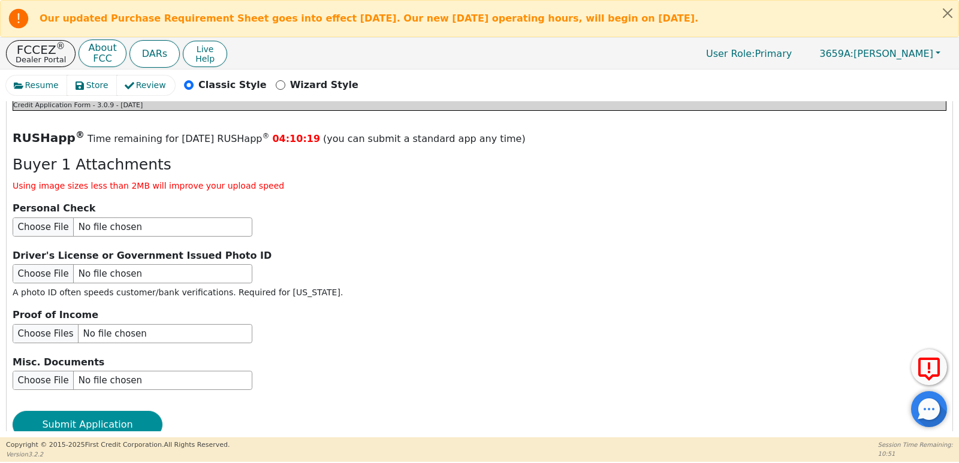
click at [92, 411] on button "Submit Application" at bounding box center [88, 425] width 150 height 28
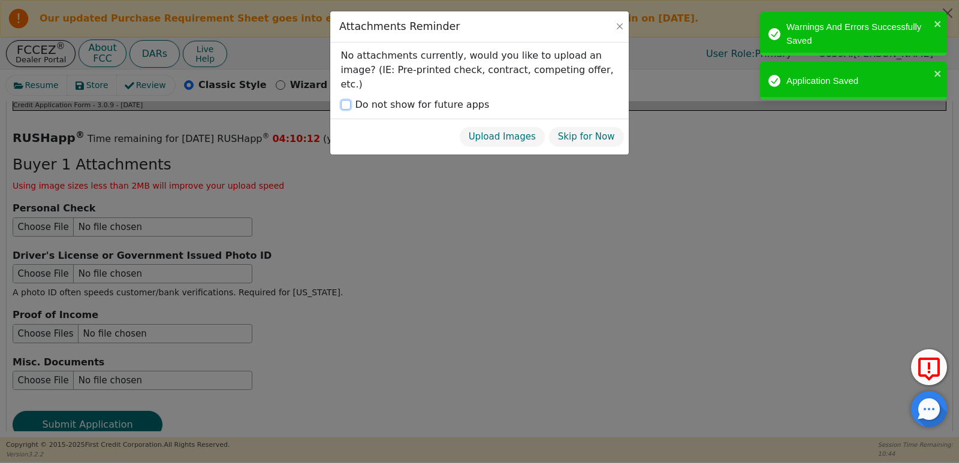
click at [343, 100] on input "Do not show for future apps" at bounding box center [346, 105] width 10 height 10
checkbox input "true"
click at [597, 126] on button "Skip for Now" at bounding box center [586, 136] width 76 height 21
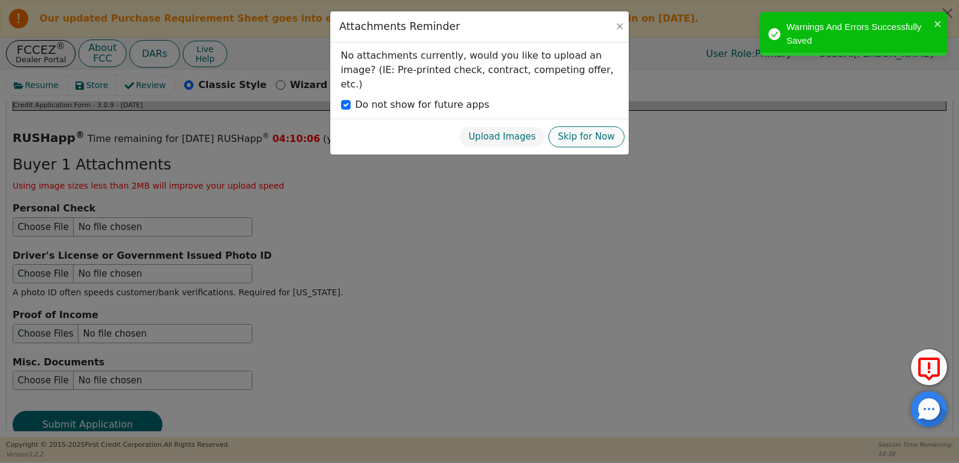
click at [595, 126] on button "Skip for Now" at bounding box center [586, 136] width 76 height 21
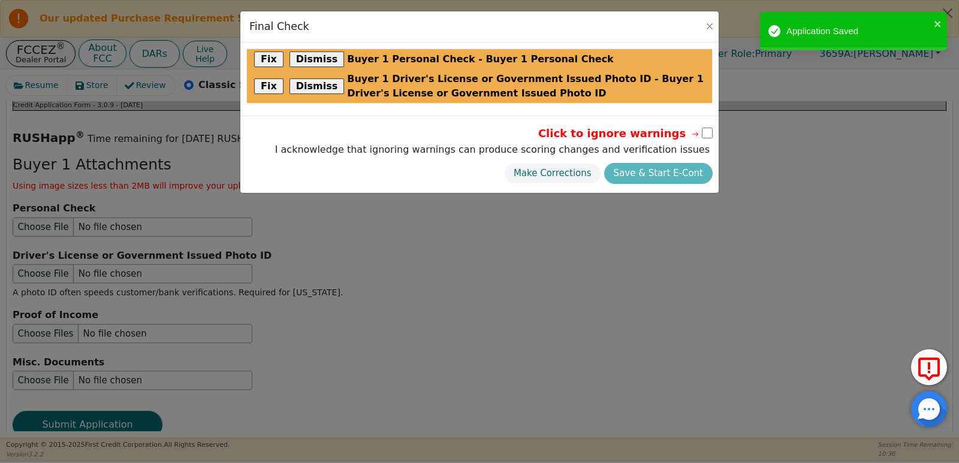
click at [705, 131] on input "checkbox" at bounding box center [707, 133] width 11 height 11
checkbox input "true"
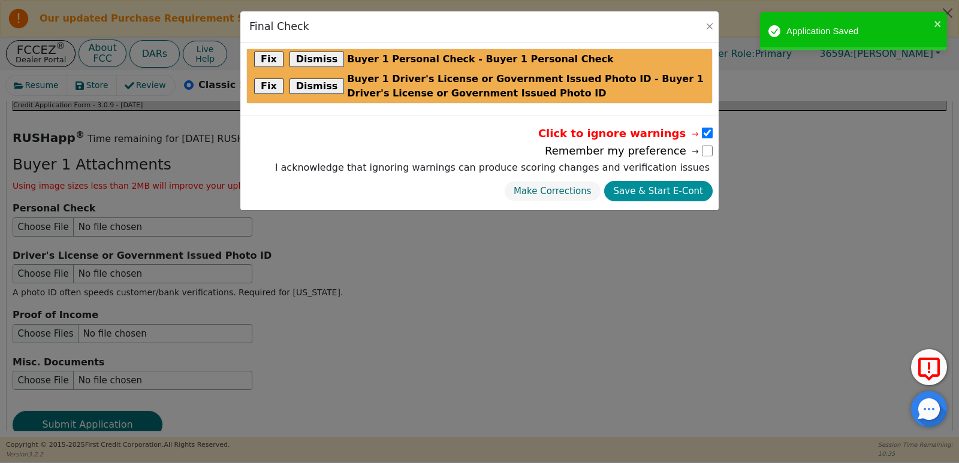
click at [663, 193] on button "Save & Start E-Cont" at bounding box center [658, 191] width 108 height 21
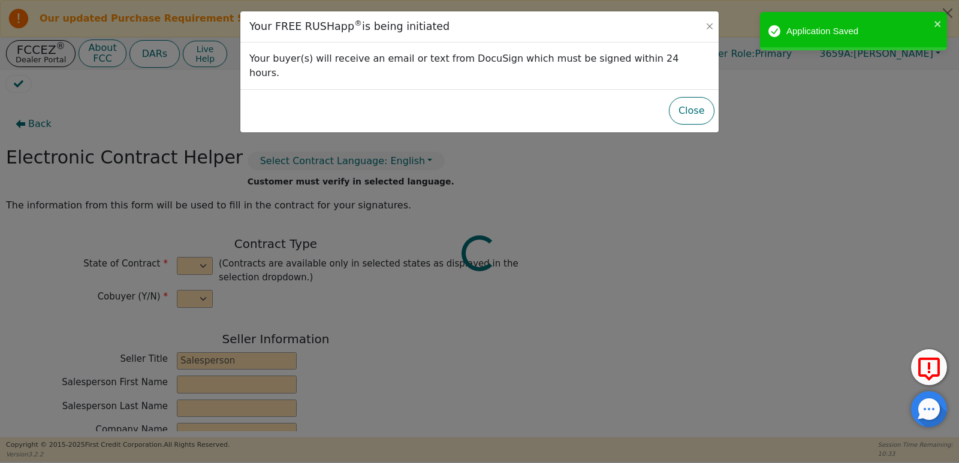
select select "n"
type input "Owner"
type input "[PERSON_NAME]"
type input "DISTRIBUTOR TRAINING CENTER"
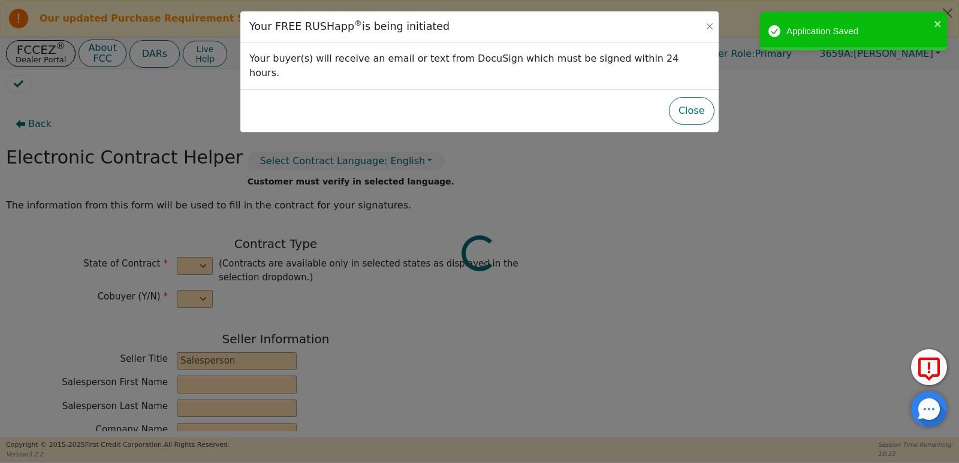
type input "[STREET_ADDRESS][PERSON_NAME]"
type input "STOCKTON"
select select "CA"
type input "95210"
type input "Aurora"
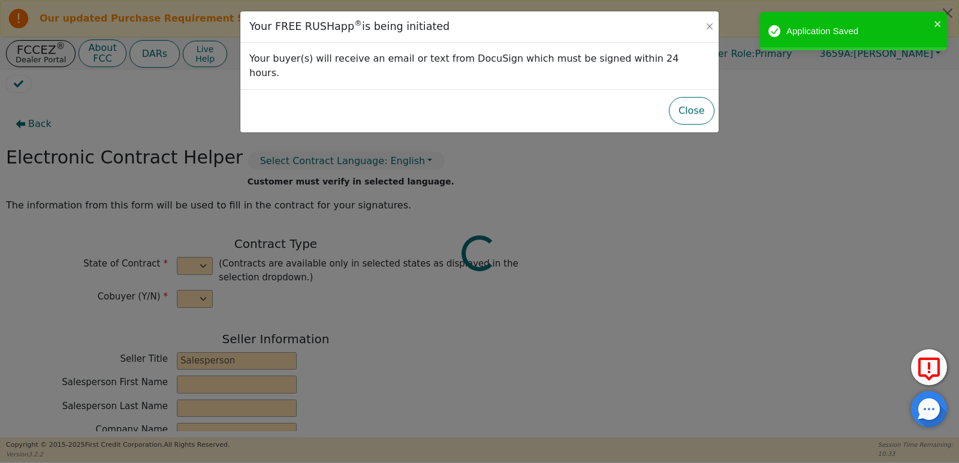
type input "[PERSON_NAME]"
type input "[EMAIL_ADDRESS][DOMAIN_NAME]"
type input "[STREET_ADDRESS][PERSON_NAME]"
type input "Stocton"
select select "CA"
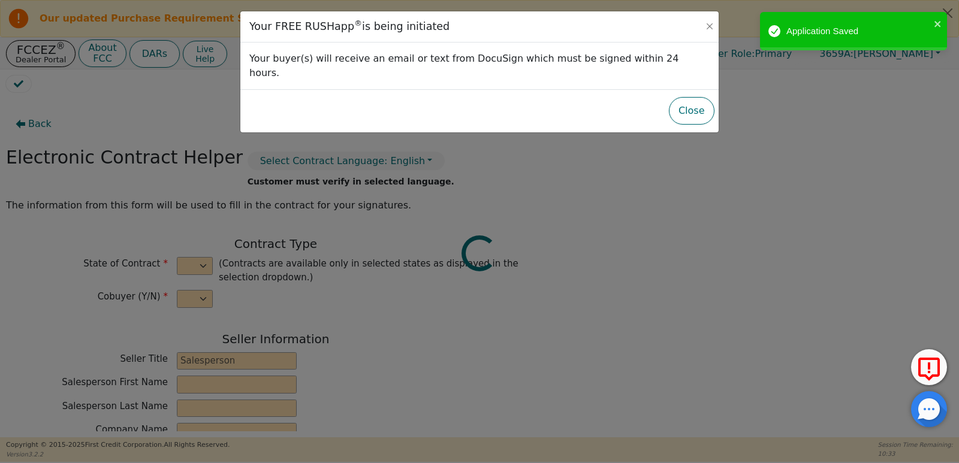
type input "95207"
type input "[DATE]"
type input "21.99"
type input "[DATE]"
type input "48"
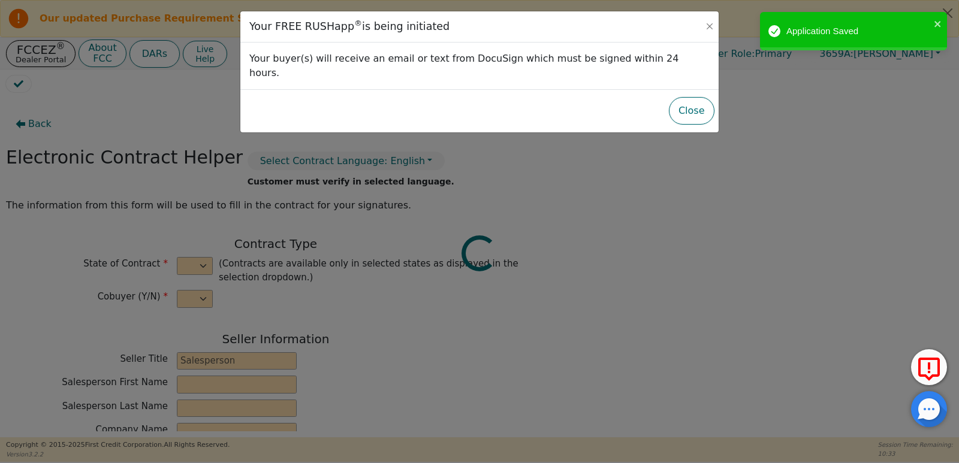
type input "0"
type input "2300.00"
type input "300.00"
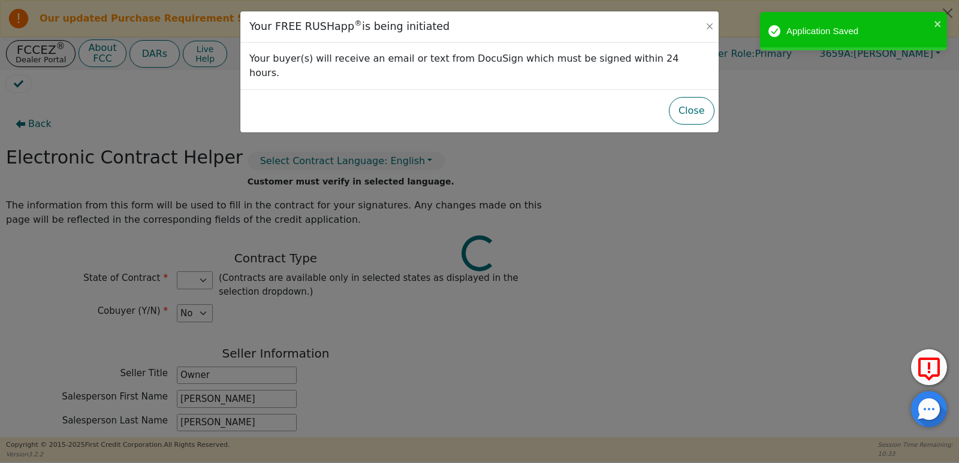
type input "2000.00"
select select "CA"
click at [686, 97] on button "Close" at bounding box center [692, 111] width 46 height 28
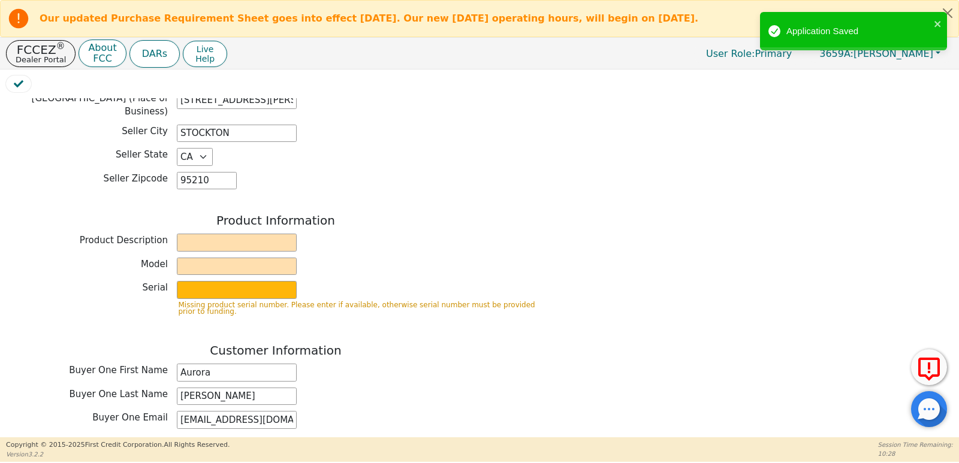
scroll to position [375, 0]
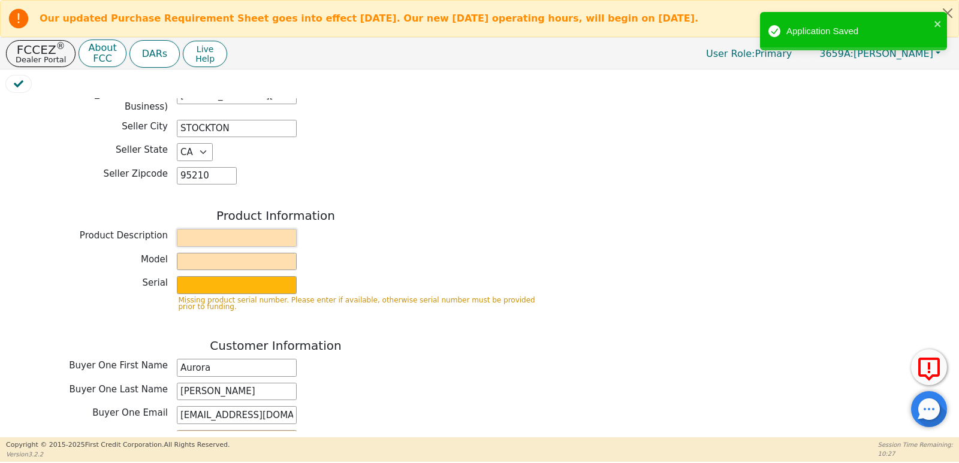
click at [202, 229] on input "text" at bounding box center [237, 238] width 120 height 18
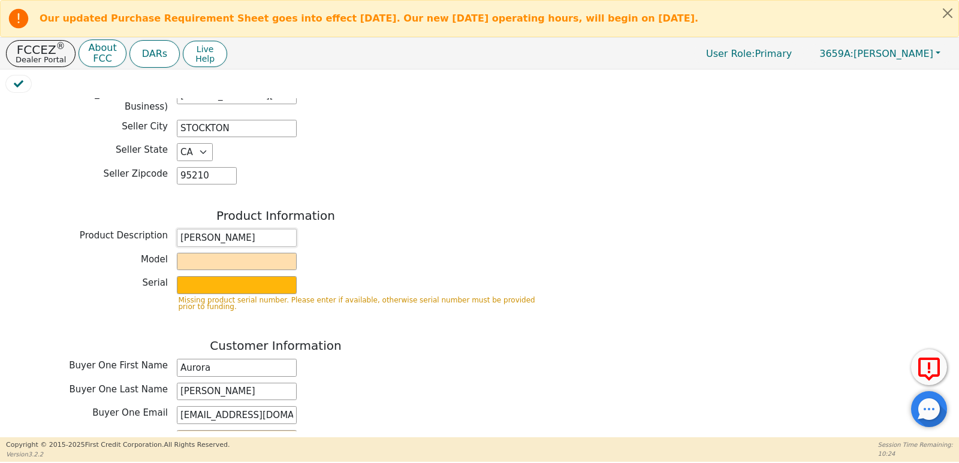
type input "[PERSON_NAME]"
click at [200, 257] on input "text" at bounding box center [237, 262] width 120 height 18
type input "Avalir"
click at [232, 277] on input "text" at bounding box center [237, 285] width 120 height 18
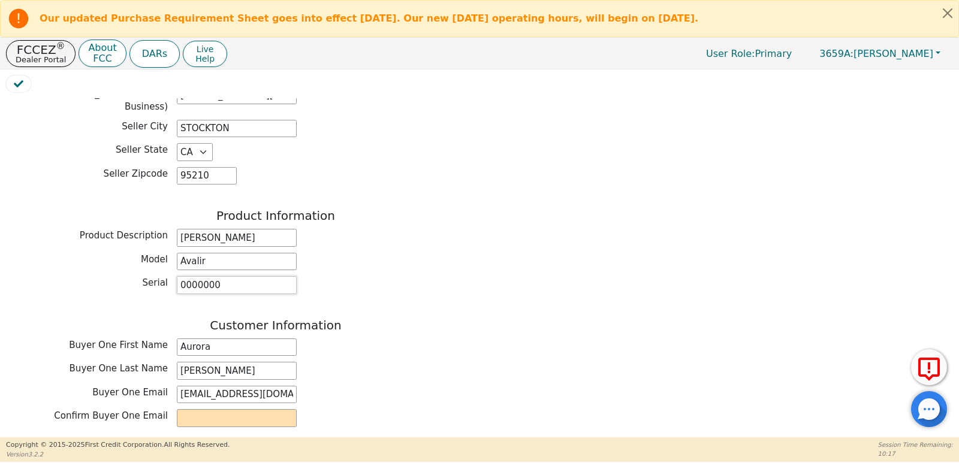
type input "0000000"
click at [233, 409] on input "email" at bounding box center [237, 418] width 120 height 18
drag, startPoint x: 180, startPoint y: 385, endPoint x: 288, endPoint y: 372, distance: 108.7
click at [288, 372] on div "Customer Information Buyer One First Name Aurora Buyer One Last Name [PERSON_NA…" at bounding box center [275, 435] width 539 height 234
click at [222, 409] on input "email" at bounding box center [237, 418] width 120 height 18
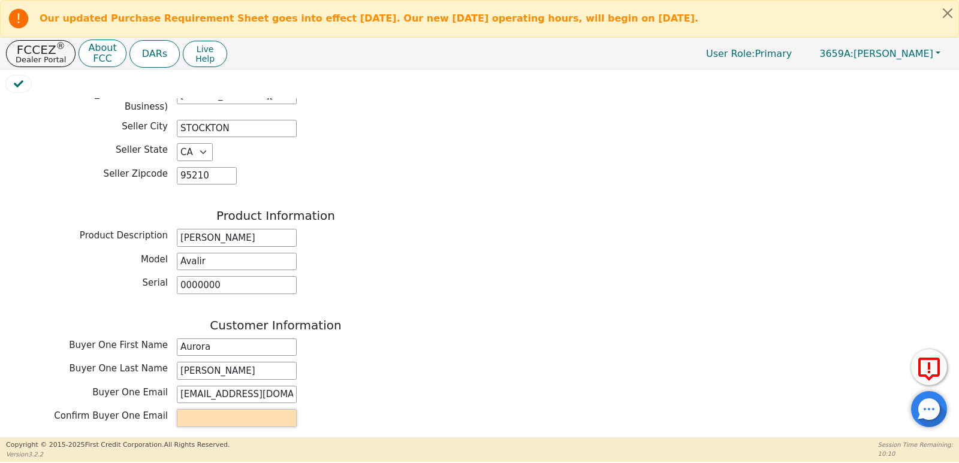
paste input "[EMAIL_ADDRESS][DOMAIN_NAME]"
type input "[EMAIL_ADDRESS][DOMAIN_NAME]"
click at [497, 339] on div "Buyer One First Name [PERSON_NAME]" at bounding box center [275, 348] width 539 height 18
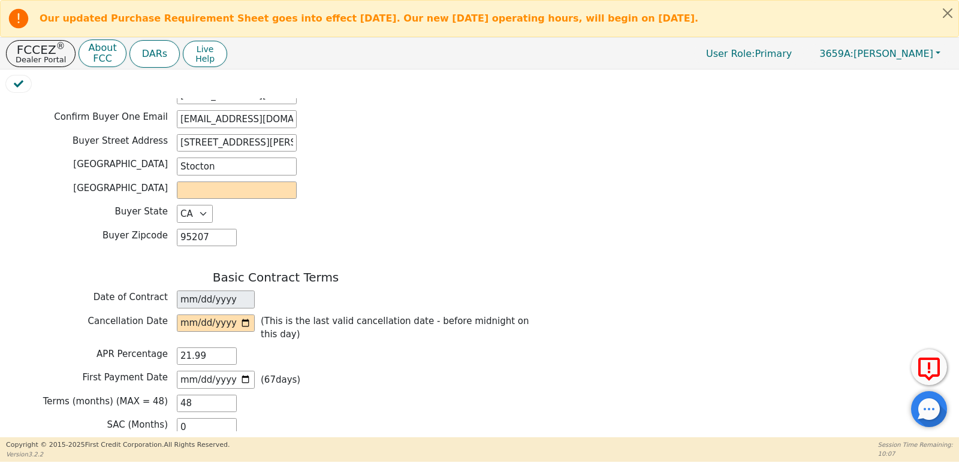
scroll to position [676, 0]
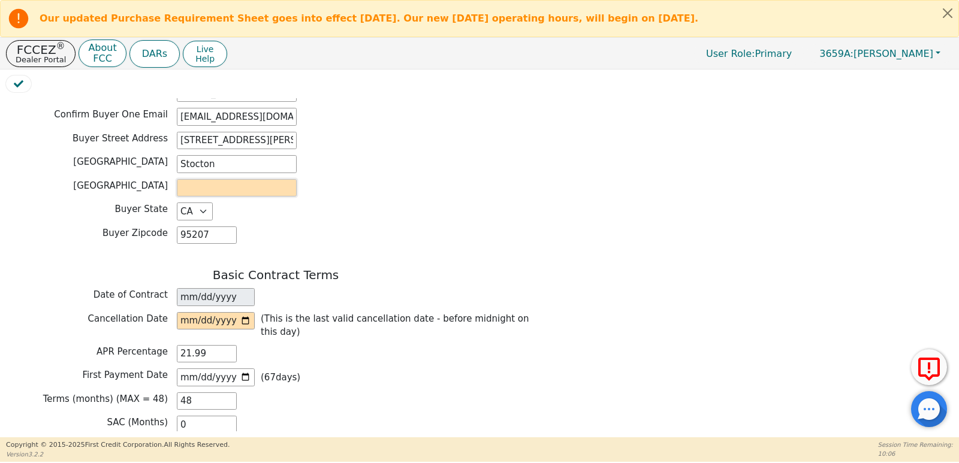
click at [217, 179] on input "text" at bounding box center [237, 188] width 120 height 18
type input "san [PERSON_NAME]"
click at [245, 312] on input "date" at bounding box center [216, 321] width 78 height 18
type input "[DATE]"
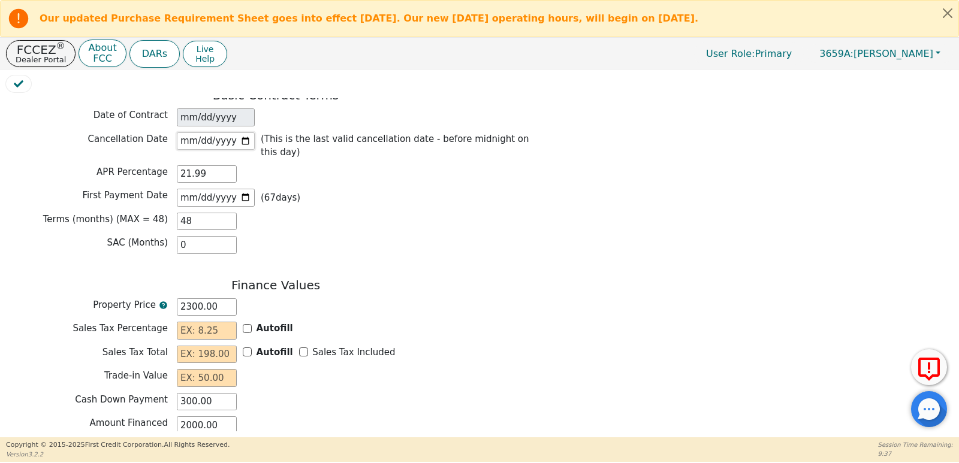
scroll to position [861, 0]
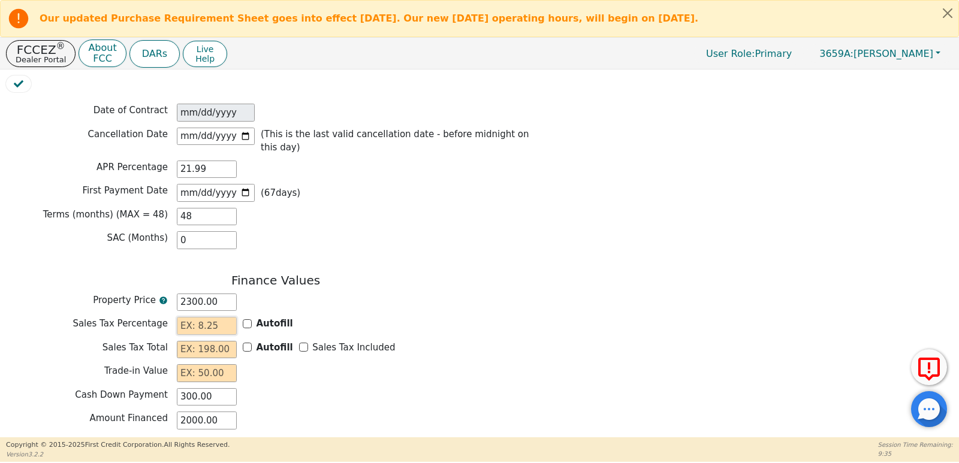
click at [217, 317] on input "text" at bounding box center [207, 326] width 60 height 18
type input "9.00"
click at [250, 343] on input "Autofill" at bounding box center [247, 347] width 9 height 9
checkbox input "true"
type input "207.00"
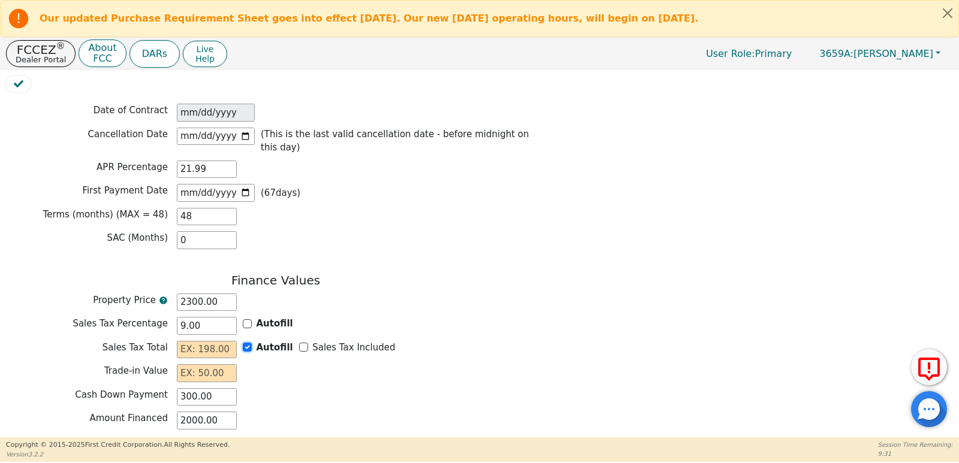
type input "2207.00"
click at [236, 364] on input "text" at bounding box center [207, 373] width 60 height 18
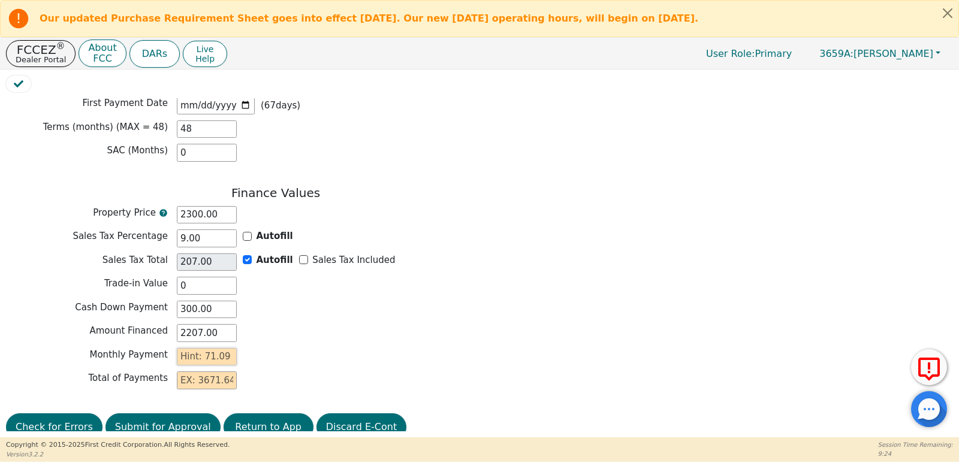
type input "0.00"
click at [224, 348] on input "text" at bounding box center [207, 357] width 60 height 18
type input "7"
type input "336.00"
type input "71"
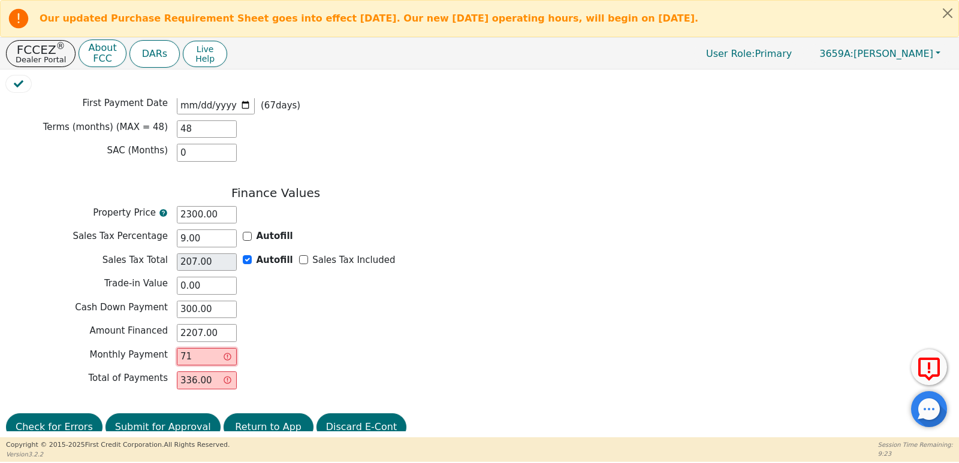
type input "3408.00"
type input "71.09"
type input "3412.32"
type input "71.09"
click at [315, 324] on div "Amount Financed 2207.00" at bounding box center [275, 333] width 539 height 18
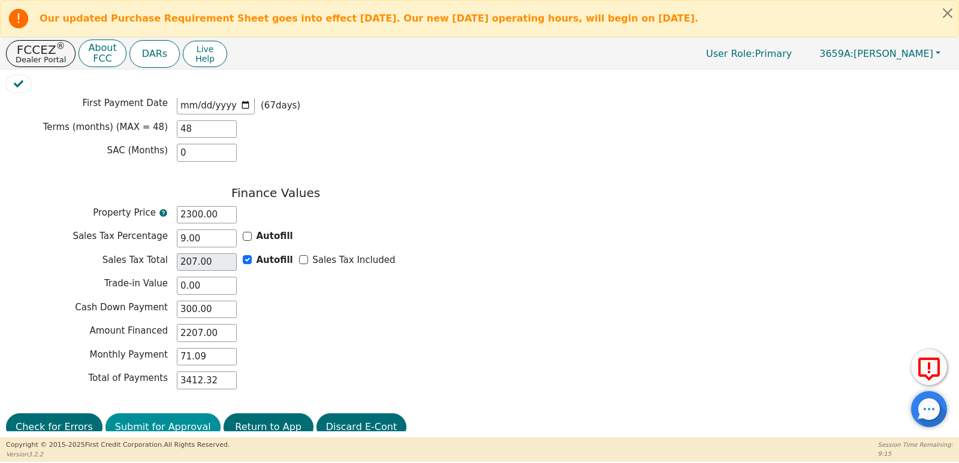
click at [164, 414] on button "Submit for Approval" at bounding box center [162, 428] width 115 height 28
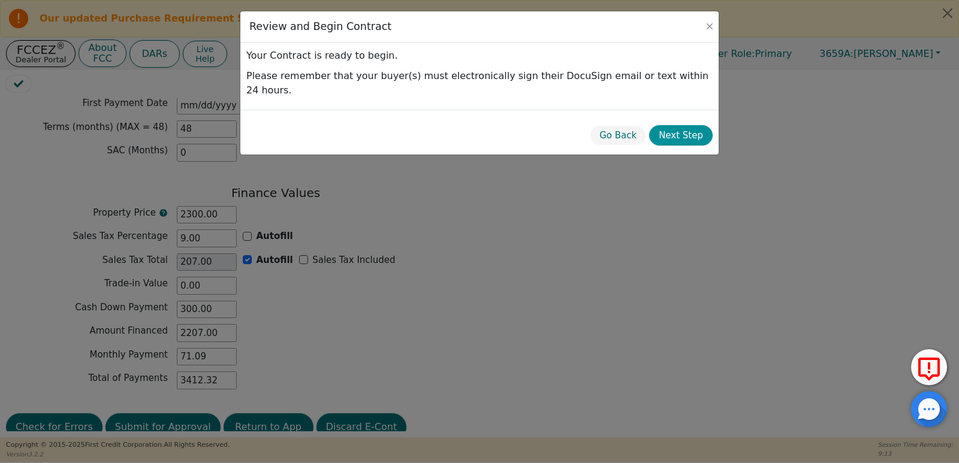
click at [687, 125] on button "Next Step" at bounding box center [681, 135] width 64 height 21
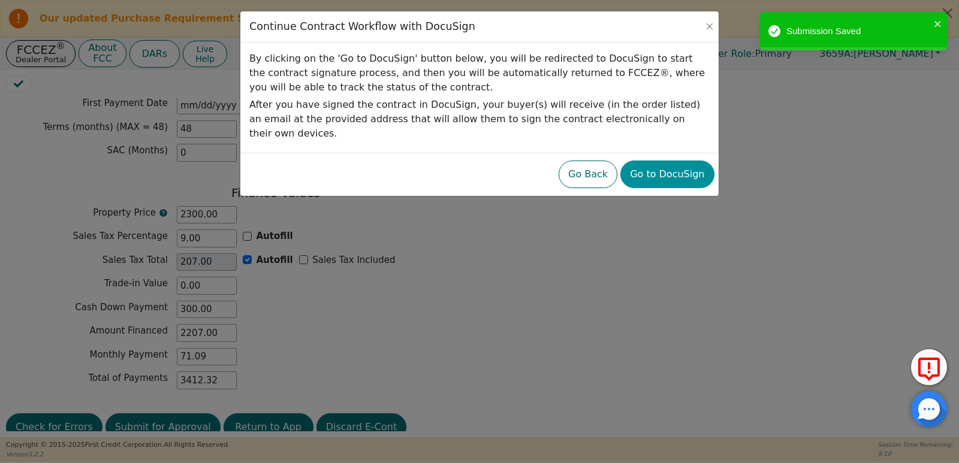
click at [658, 161] on button "Go to DocuSign" at bounding box center [666, 175] width 93 height 28
